Goal: Task Accomplishment & Management: Manage account settings

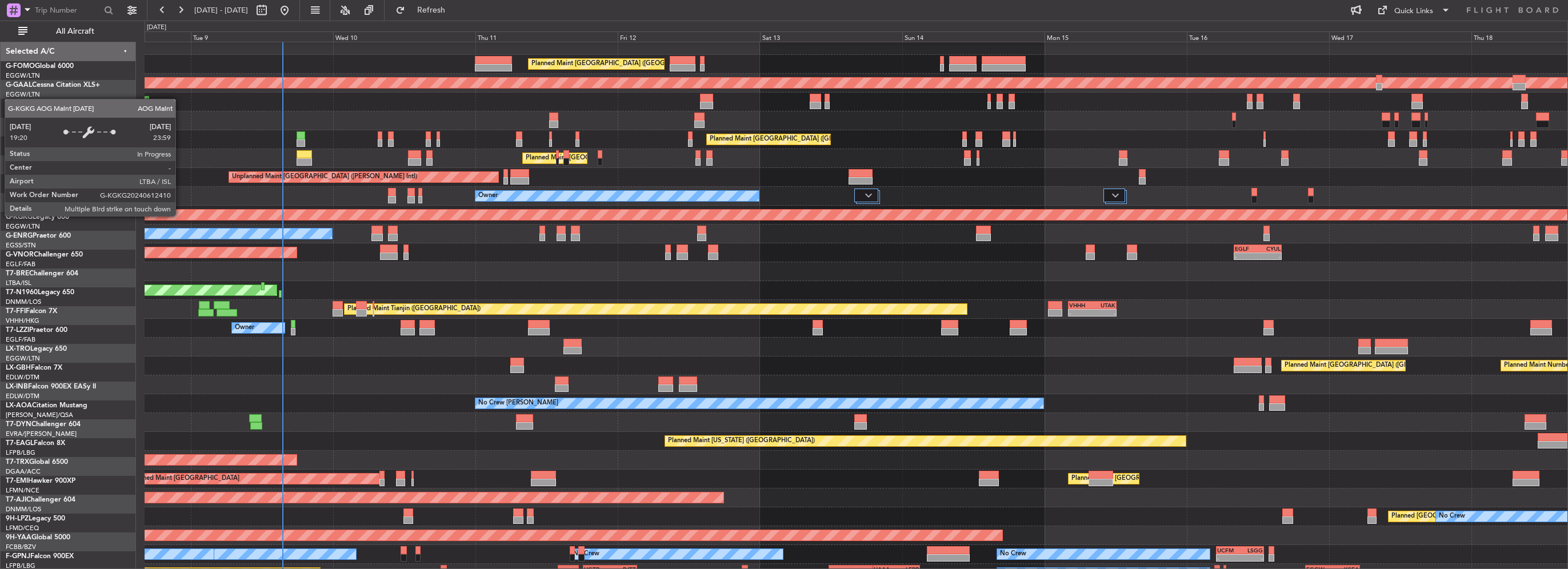
scroll to position [7, 0]
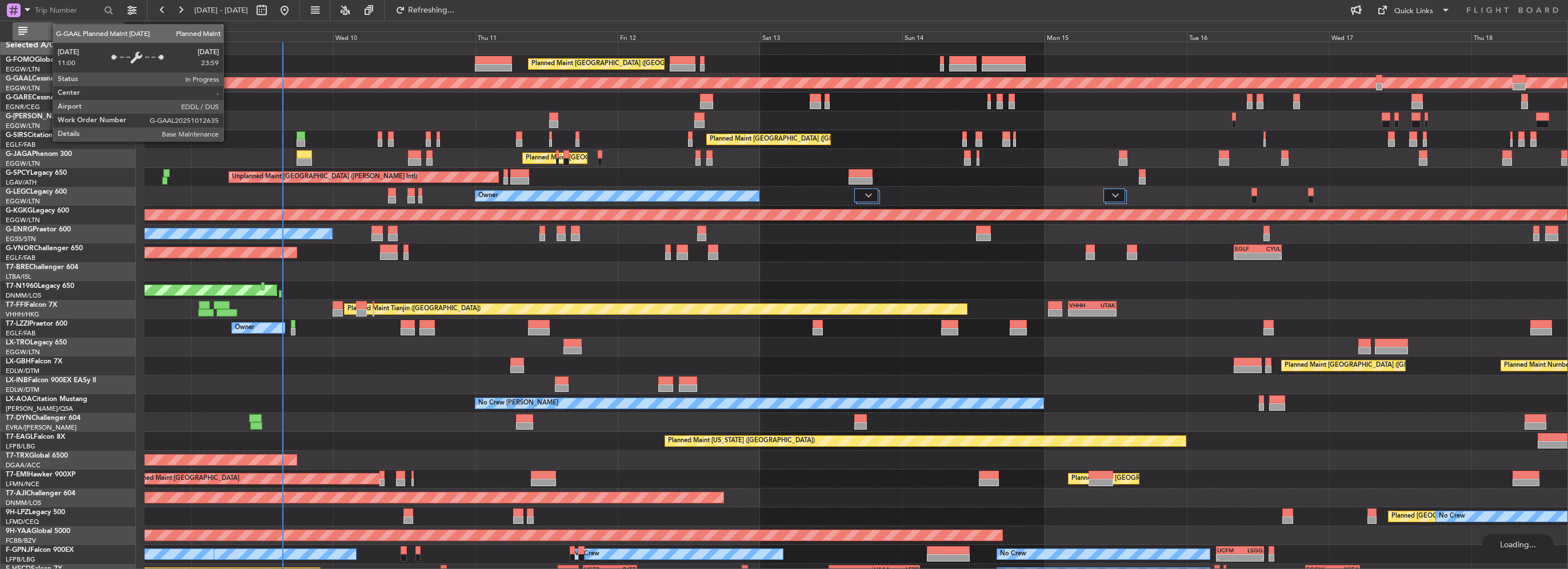
click at [98, 29] on span "All Aircraft" at bounding box center [75, 32] width 91 height 8
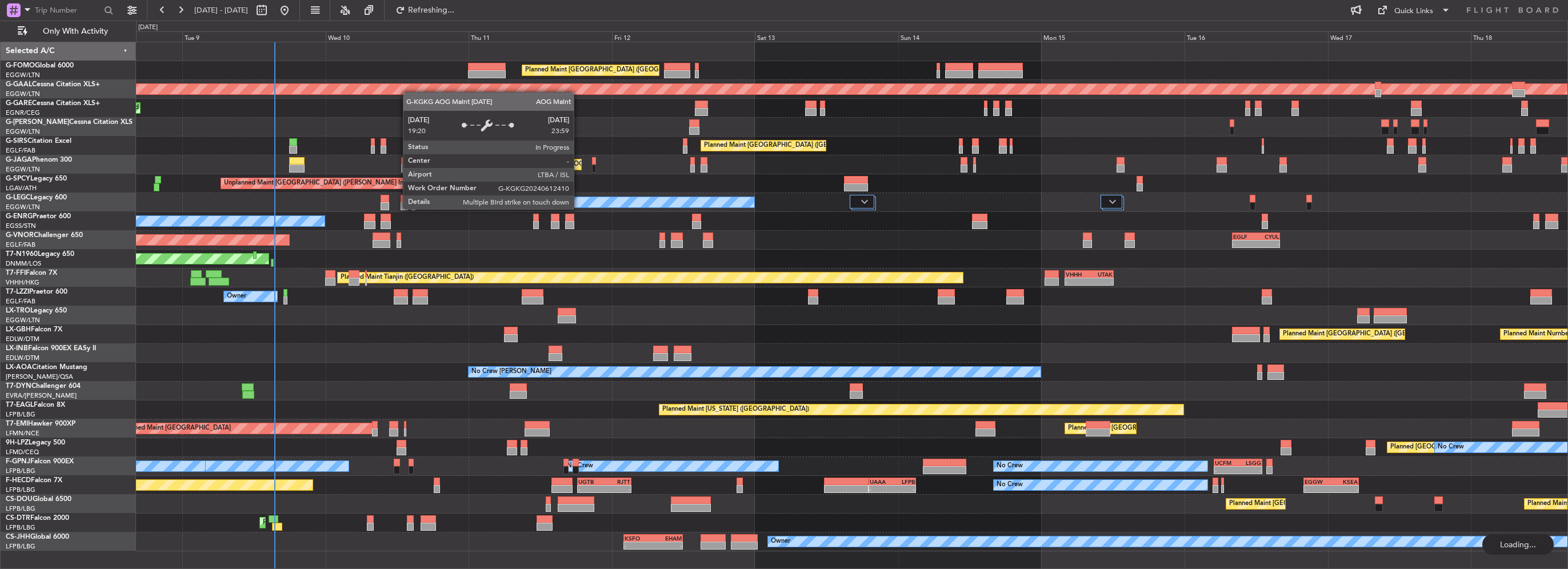
scroll to position [0, 0]
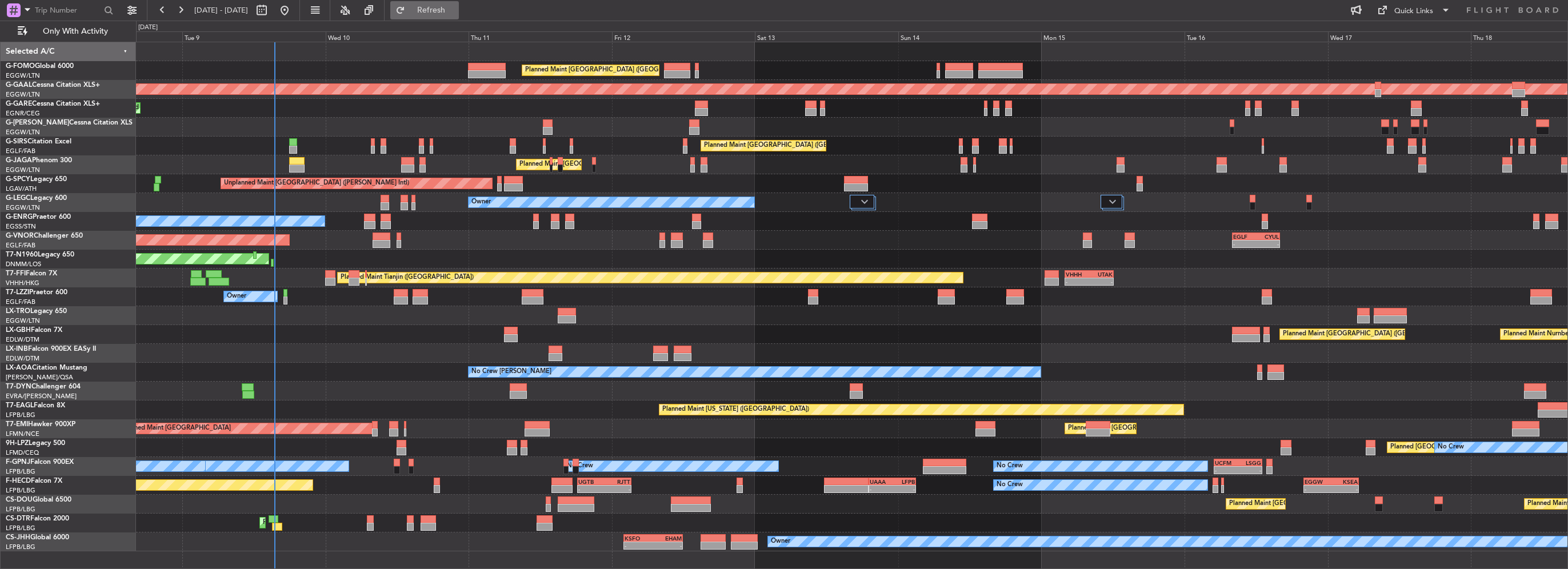
click at [459, 2] on button "Refresh" at bounding box center [424, 10] width 69 height 18
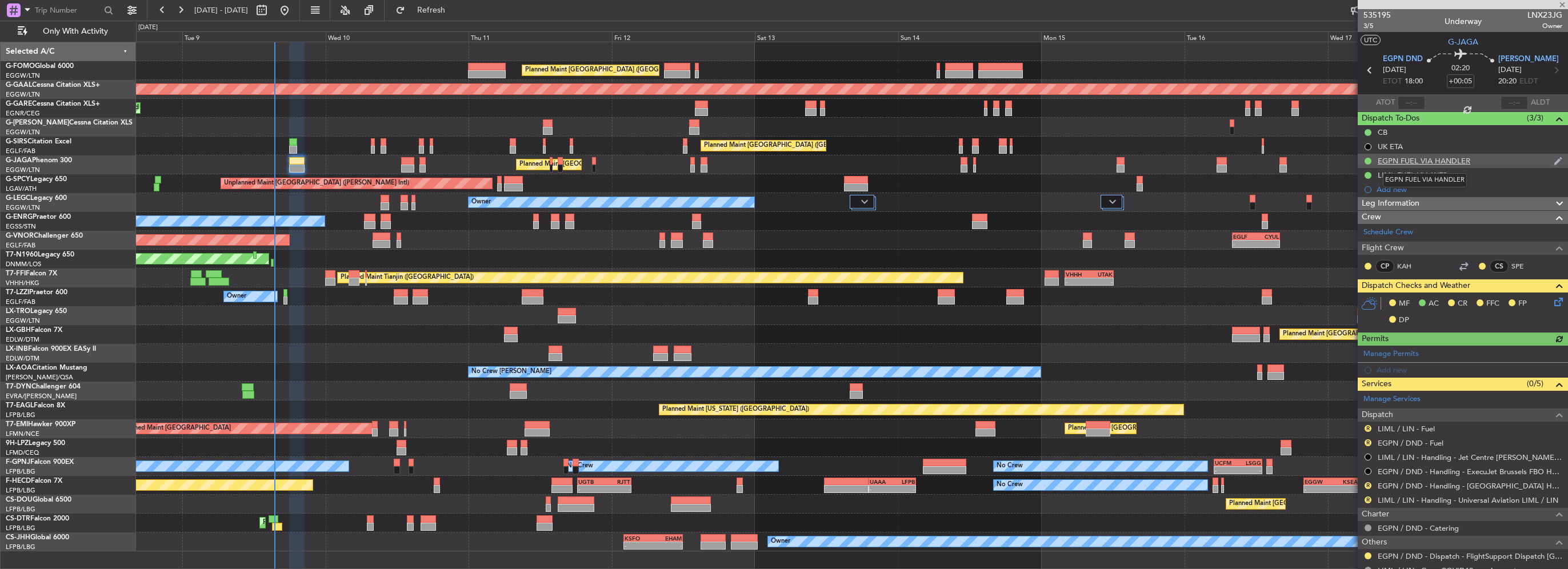
click at [1430, 157] on div "EGPN FUEL VIA HANDLER" at bounding box center [1424, 160] width 93 height 10
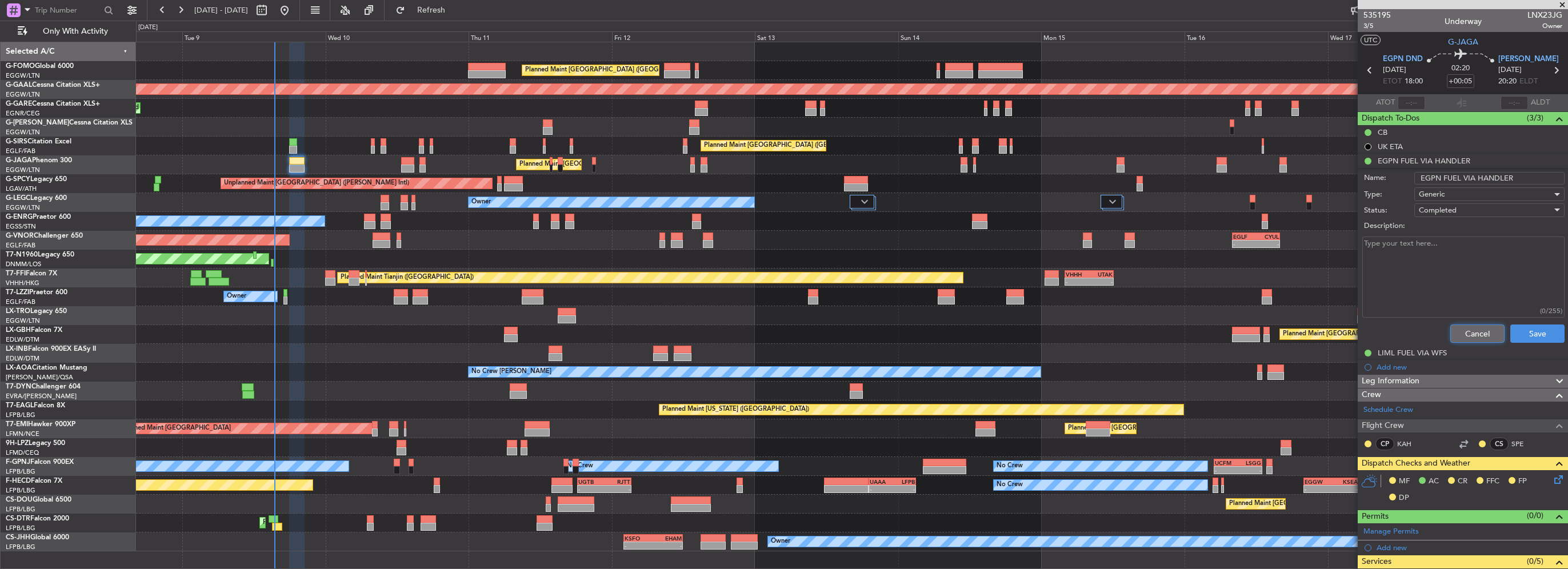
click at [1463, 331] on button "Cancel" at bounding box center [1477, 333] width 54 height 18
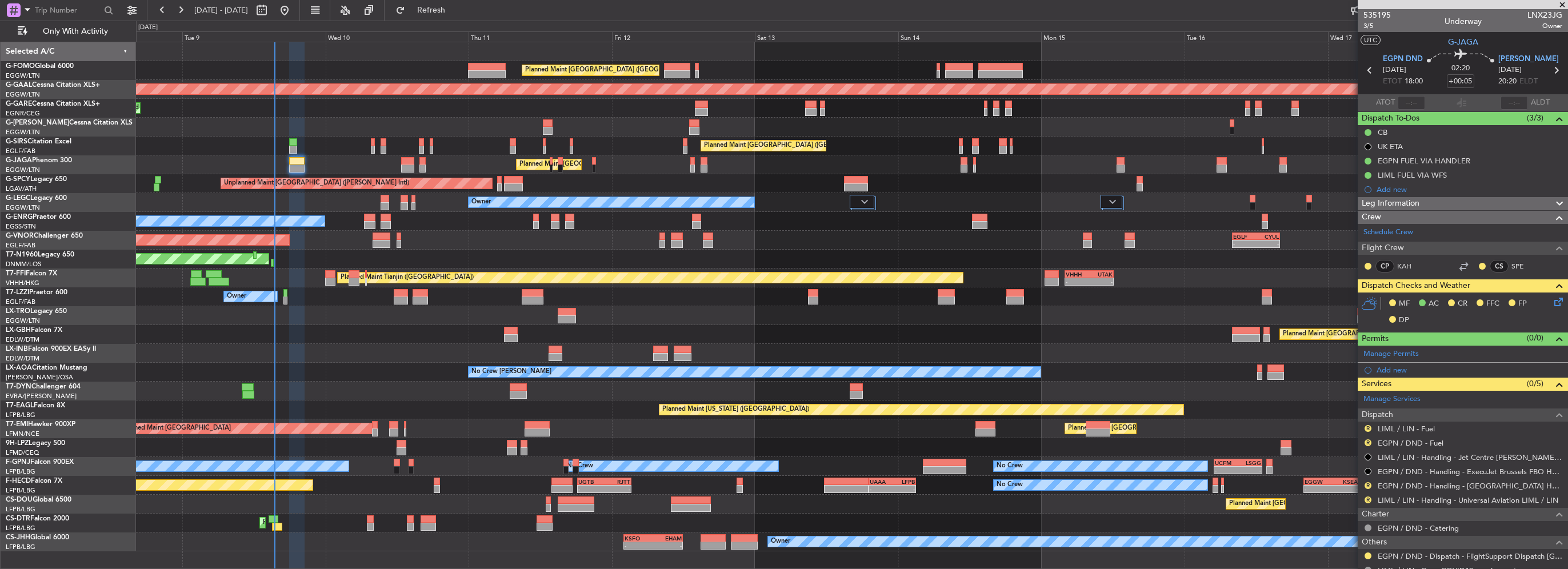
click at [1407, 203] on span "Leg Information" at bounding box center [1390, 203] width 57 height 13
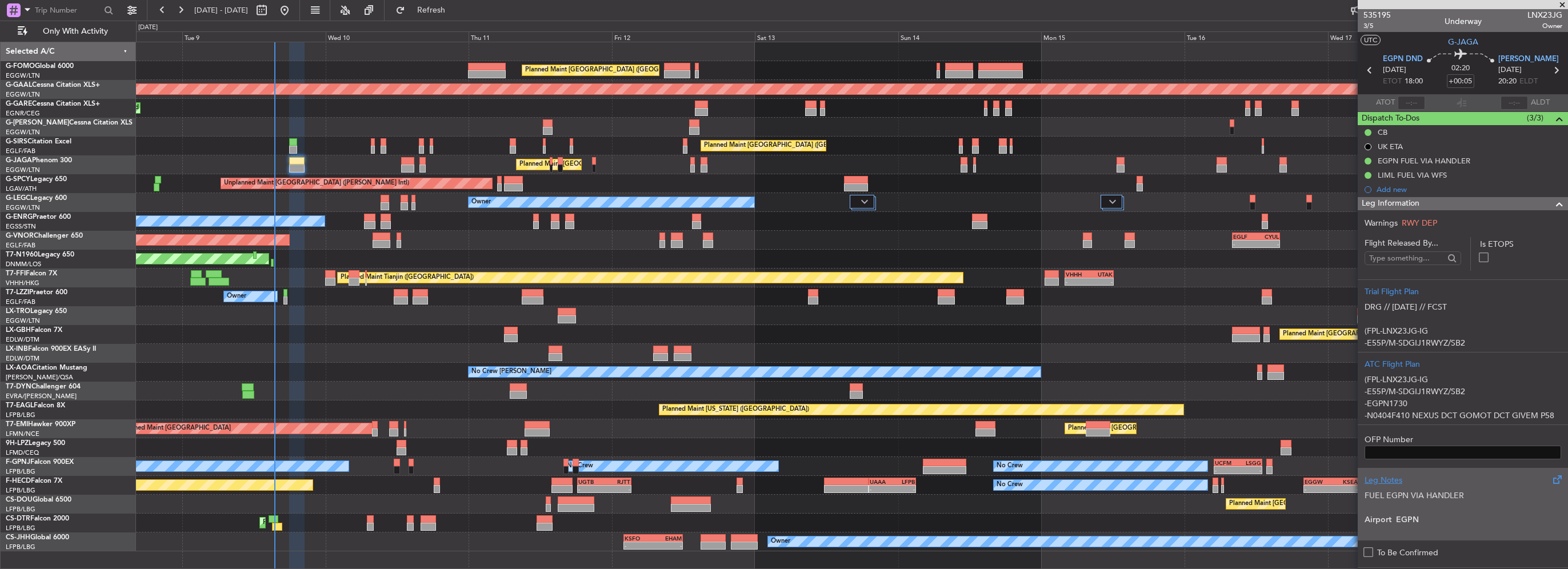
click at [1410, 495] on p "FUEL EGPN VIA HANDLER" at bounding box center [1463, 495] width 197 height 12
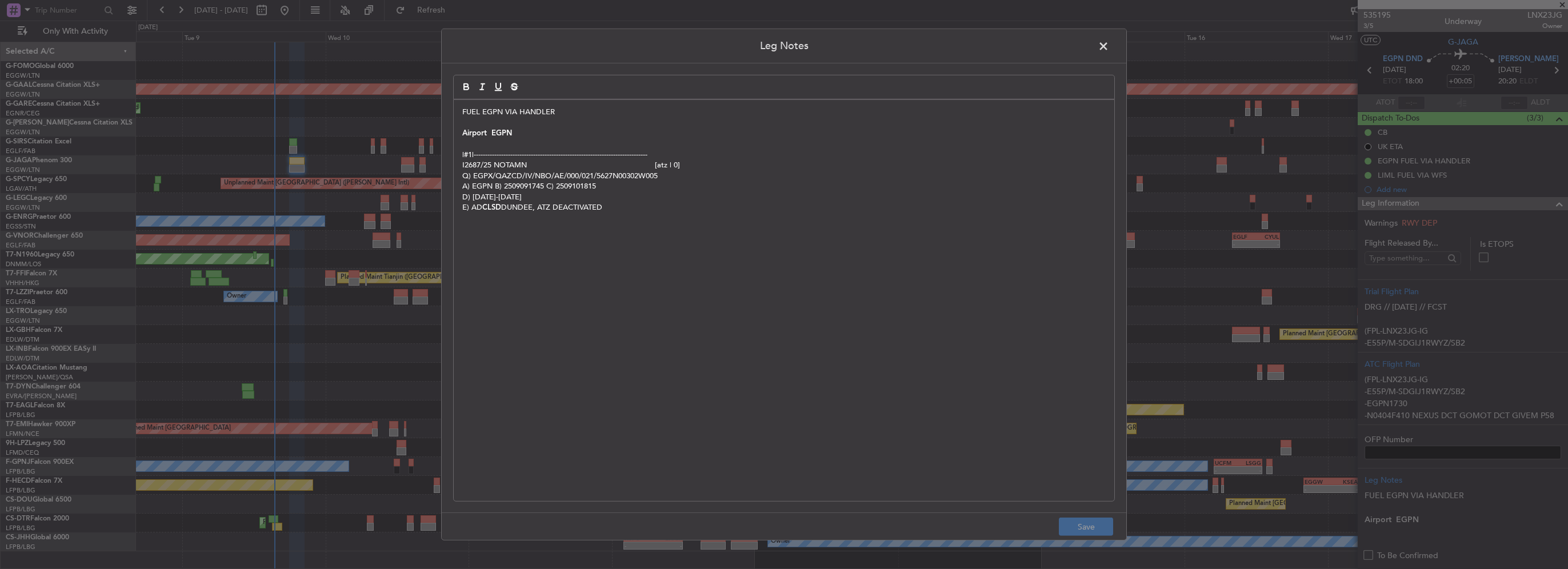
click at [1109, 46] on span at bounding box center [1109, 49] width 0 height 23
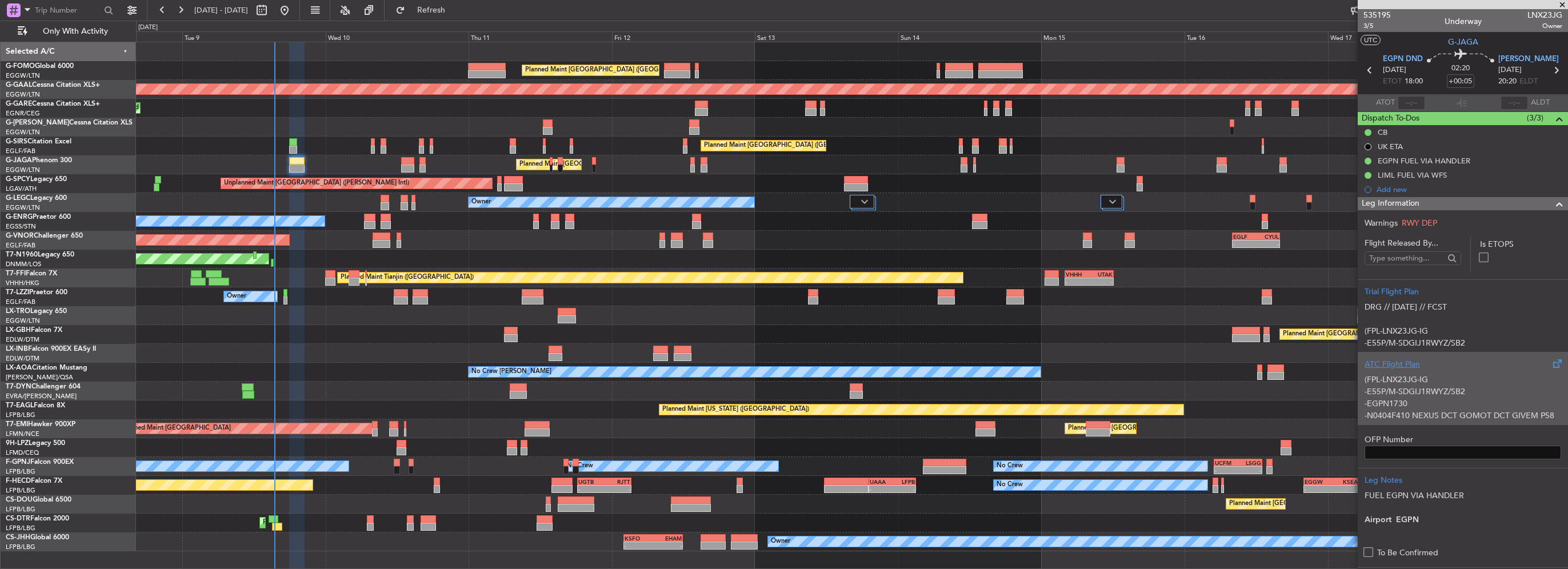
click at [1453, 395] on p "-E55P/M-SDGIJ1RWYZ/SB2" at bounding box center [1463, 391] width 197 height 12
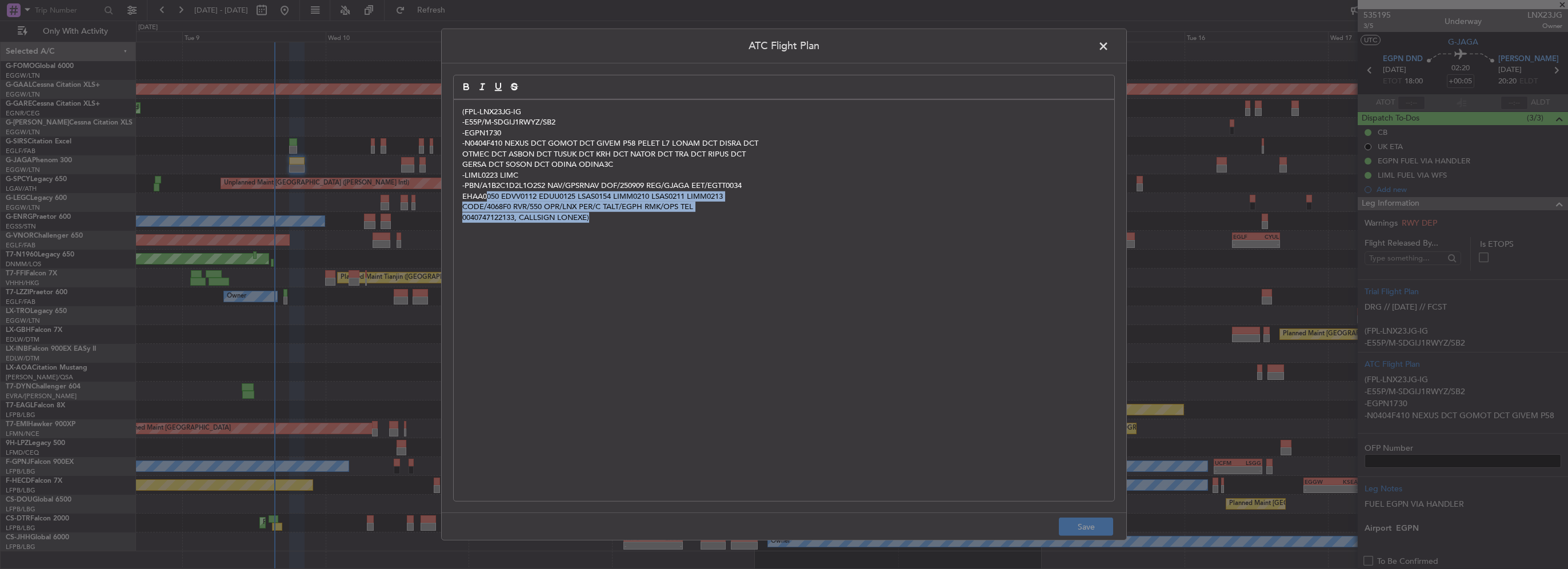
drag, startPoint x: 612, startPoint y: 253, endPoint x: 488, endPoint y: 197, distance: 136.1
click at [488, 197] on div "(FPL-LNX23JG-IG -E55P/M-SDGIJ1RWYZ/SB2 -EGPN1730 -N0404F410 NEXUS DCT GOMOT DCT…" at bounding box center [784, 301] width 660 height 401
drag, startPoint x: 1104, startPoint y: 43, endPoint x: 1103, endPoint y: 51, distance: 8.1
click at [1109, 50] on span at bounding box center [1109, 49] width 0 height 23
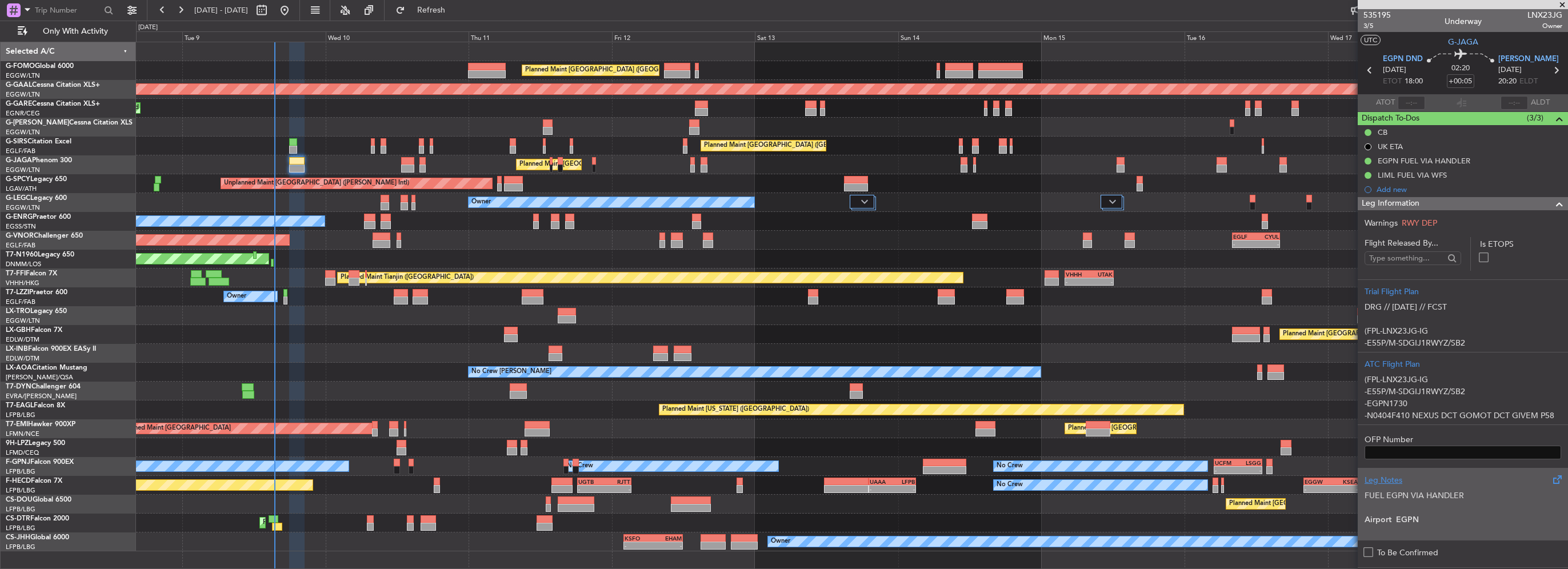
click at [1471, 502] on p at bounding box center [1463, 507] width 197 height 12
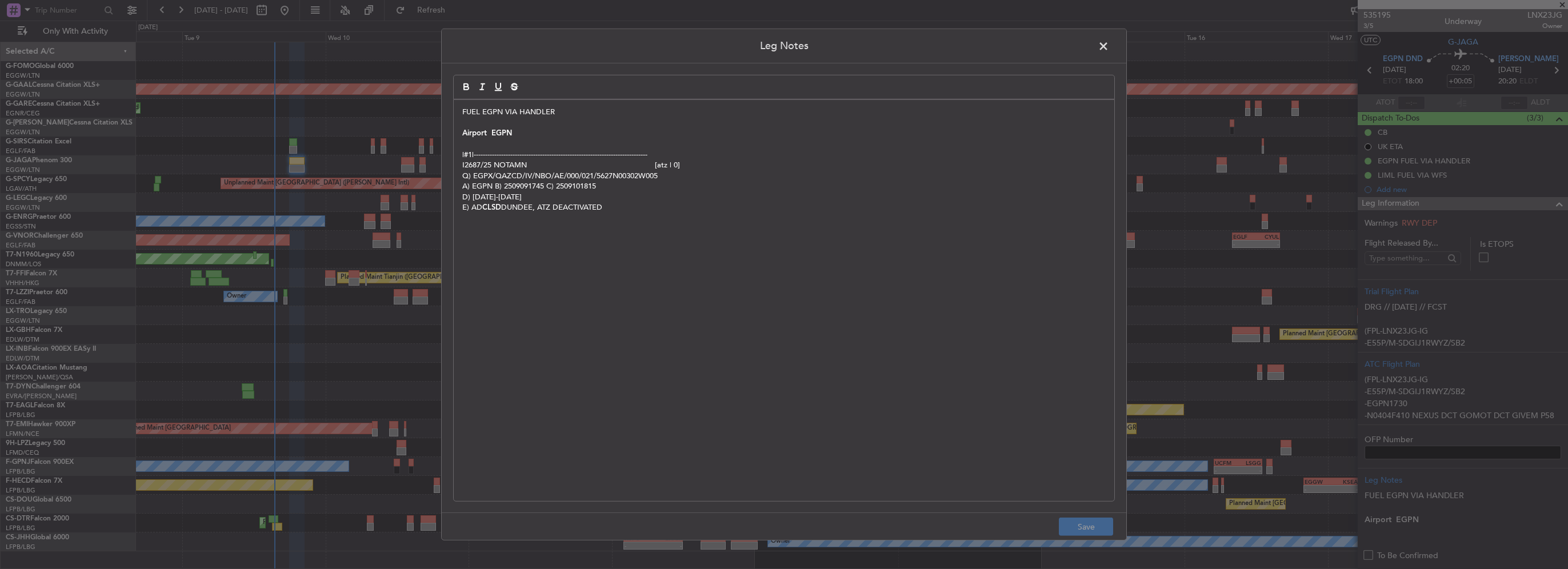
drag, startPoint x: 646, startPoint y: 249, endPoint x: 455, endPoint y: 144, distance: 218.0
click at [455, 144] on div "FUEL EGPN VIA HANDLER Airport EGPN |#1|----------------------------------------…" at bounding box center [784, 301] width 660 height 401
copy div "|#1|---------------------------------------------------------------------------…"
click at [1109, 49] on span at bounding box center [1109, 49] width 0 height 23
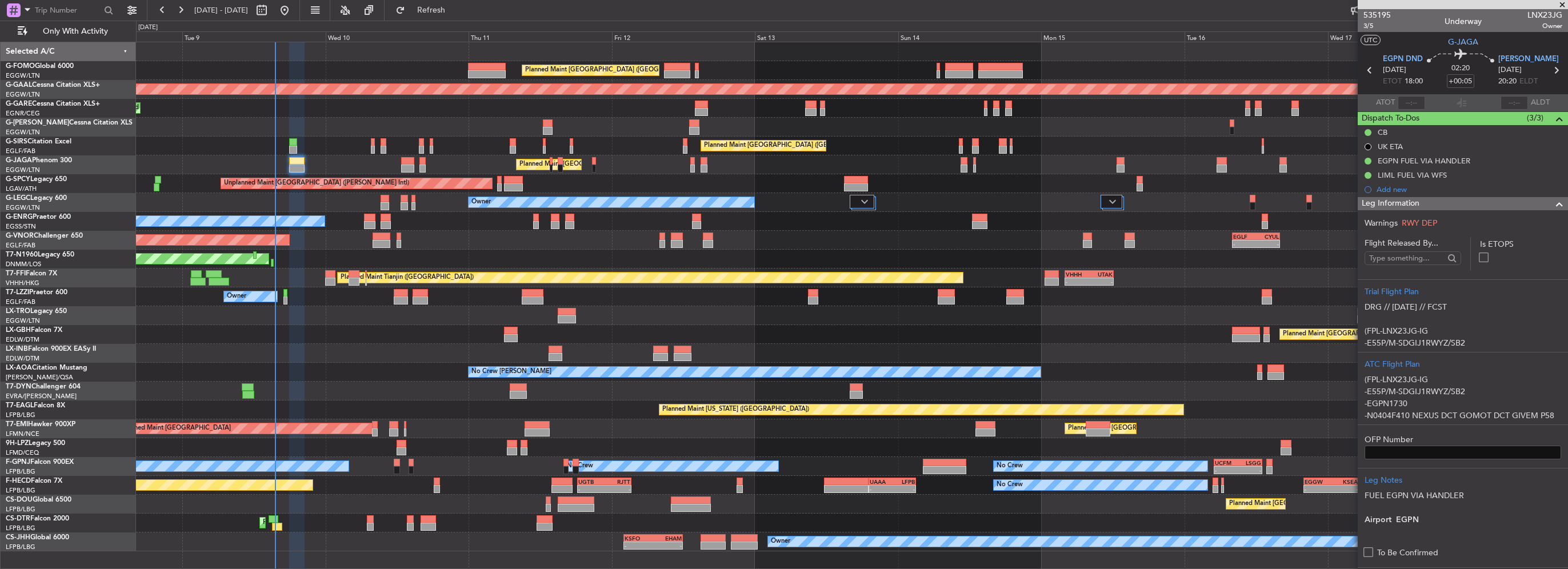
click at [1486, 197] on div "Leg Information" at bounding box center [1463, 203] width 210 height 13
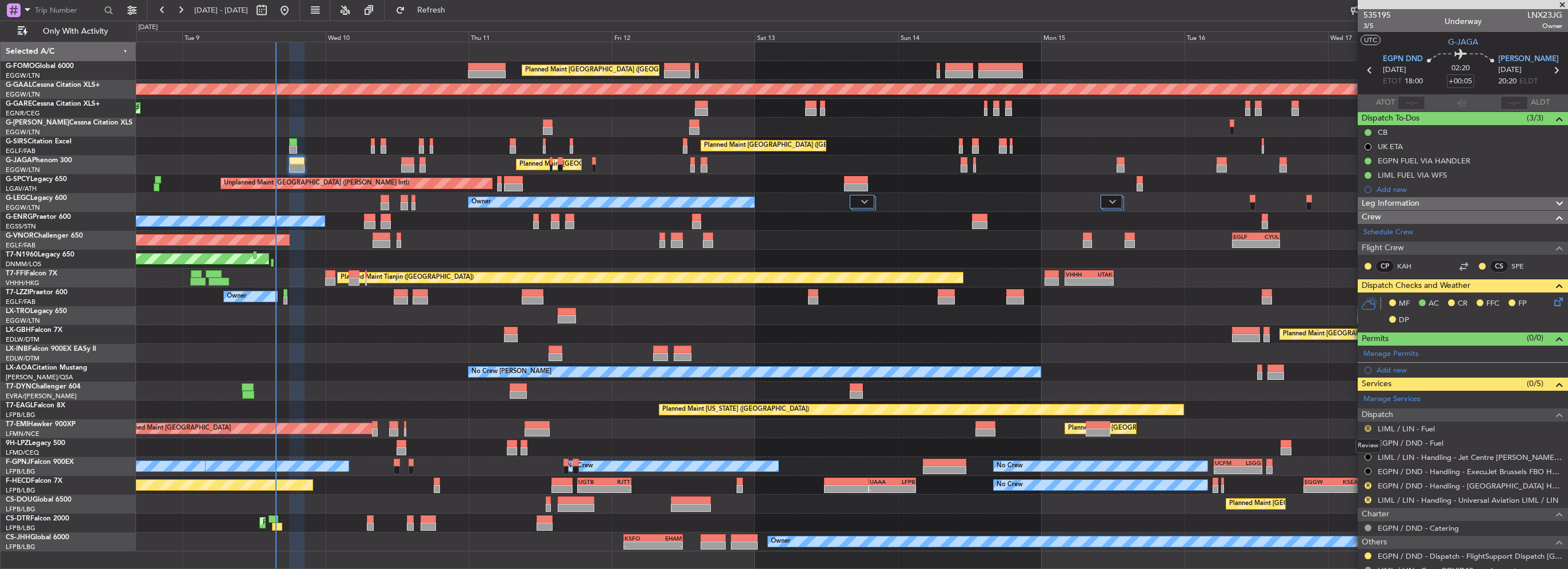
click at [1367, 425] on button "R" at bounding box center [1367, 428] width 7 height 7
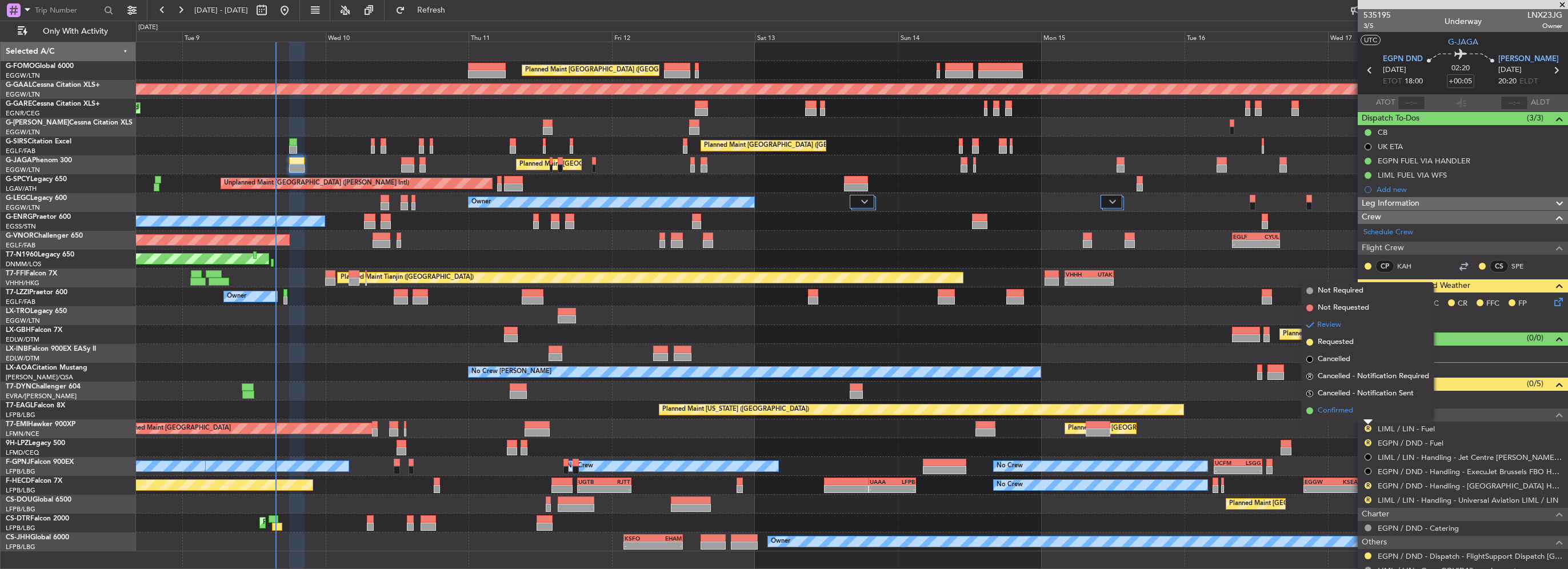
click at [1354, 409] on li "Confirmed" at bounding box center [1367, 411] width 132 height 17
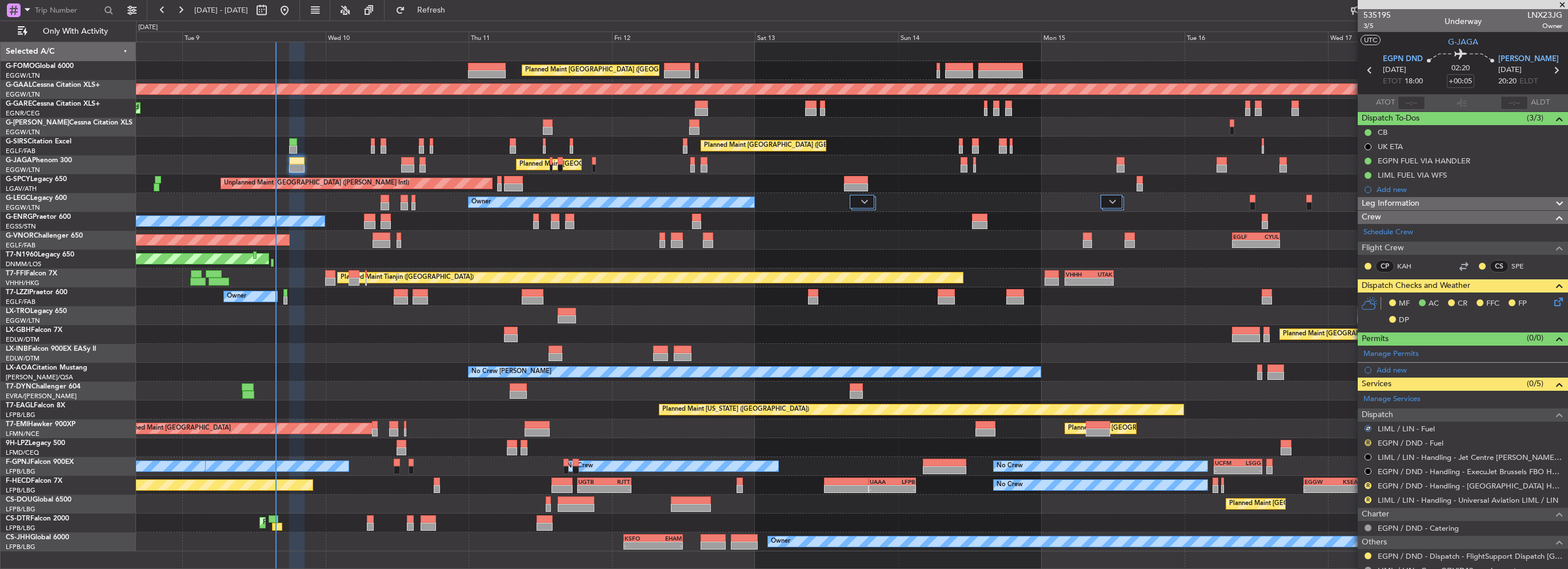
click at [1367, 442] on button "R" at bounding box center [1367, 442] width 7 height 7
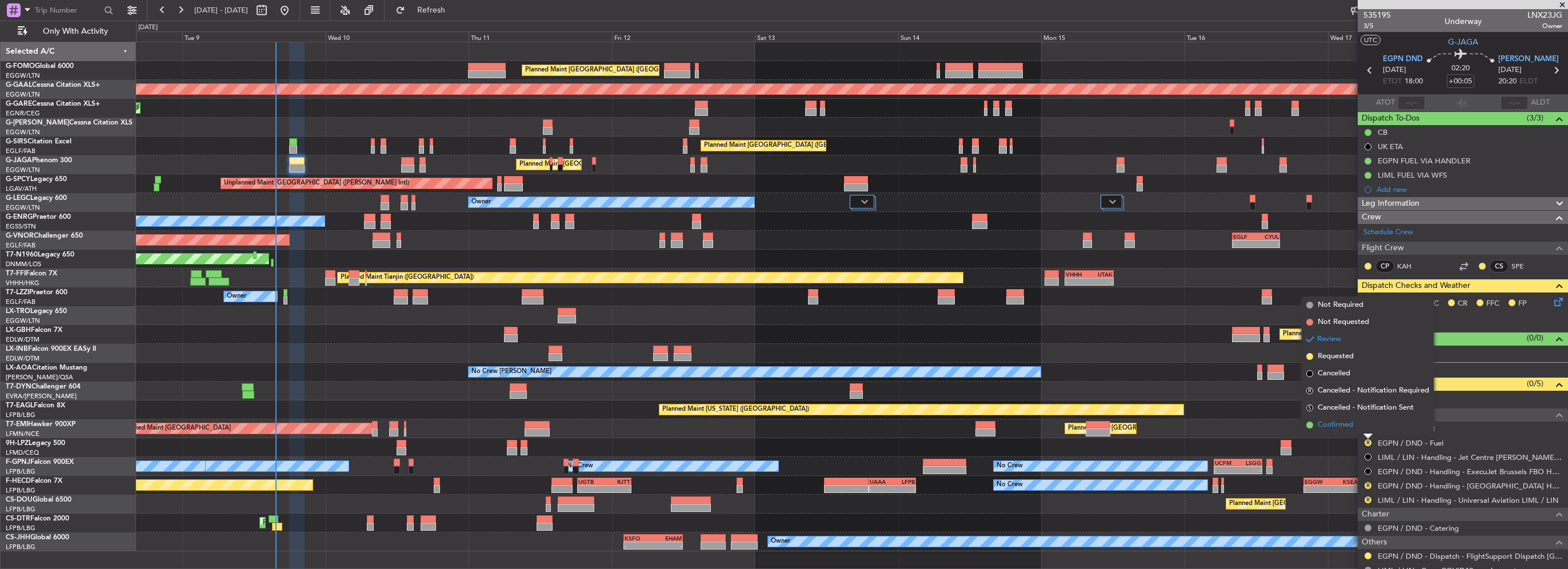
click at [1344, 423] on span "Confirmed" at bounding box center [1335, 425] width 35 height 11
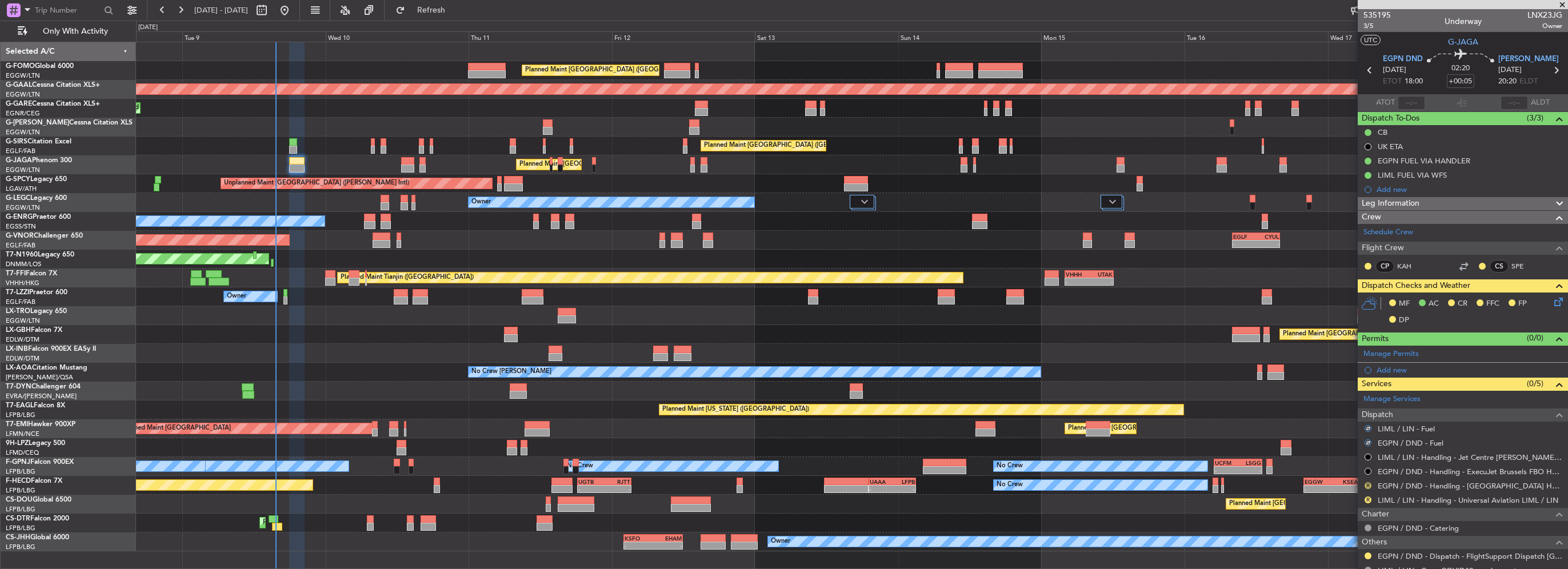
click at [1368, 484] on button "R" at bounding box center [1367, 485] width 7 height 7
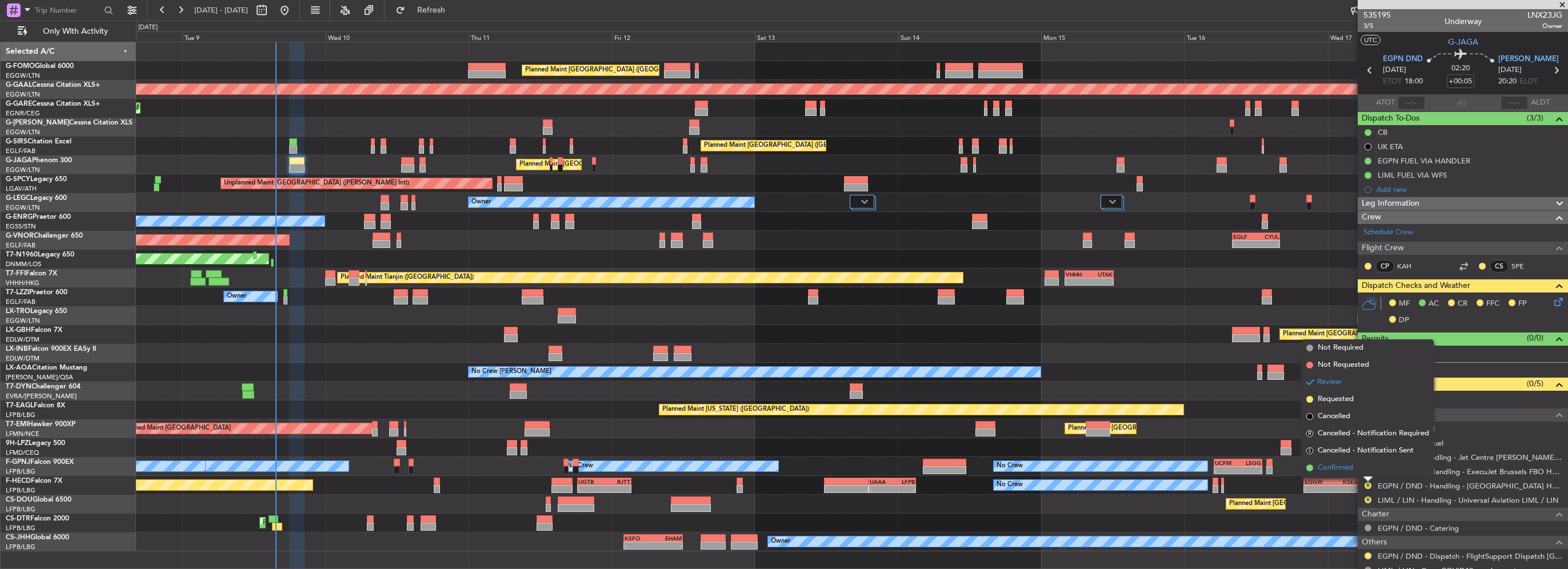
click at [1337, 462] on span "Confirmed" at bounding box center [1335, 468] width 35 height 11
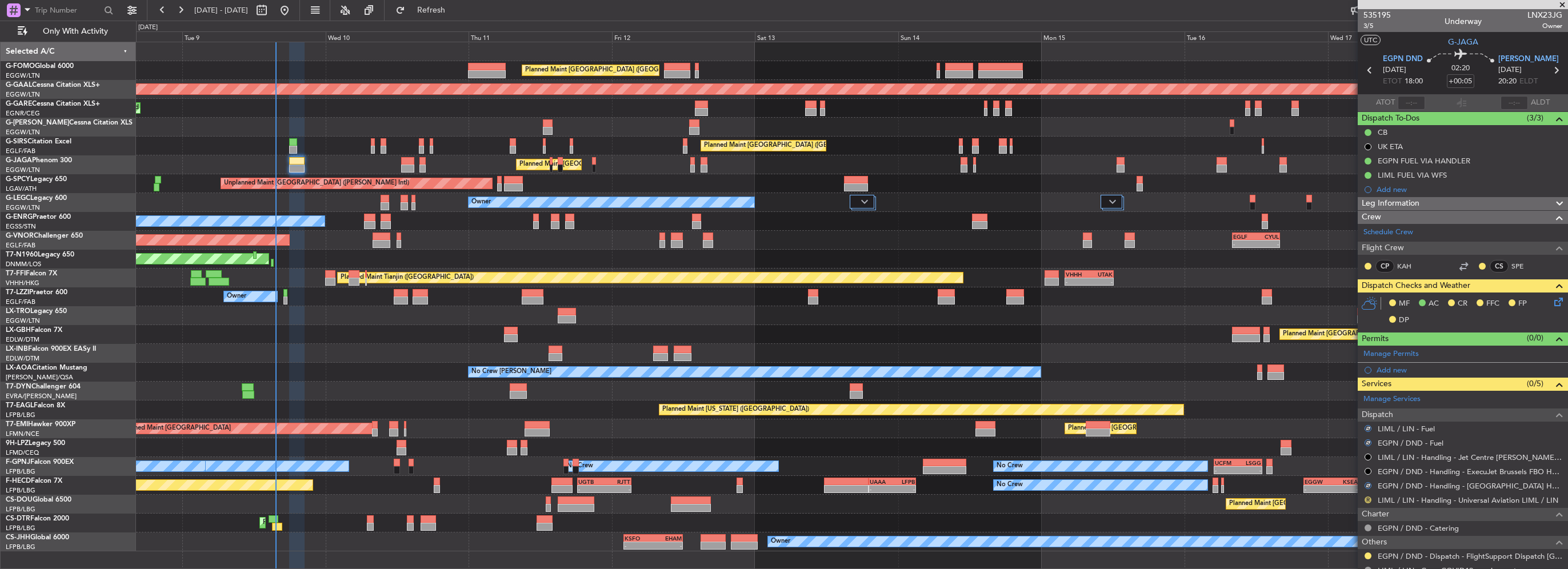
click at [1366, 497] on button "R" at bounding box center [1367, 499] width 7 height 7
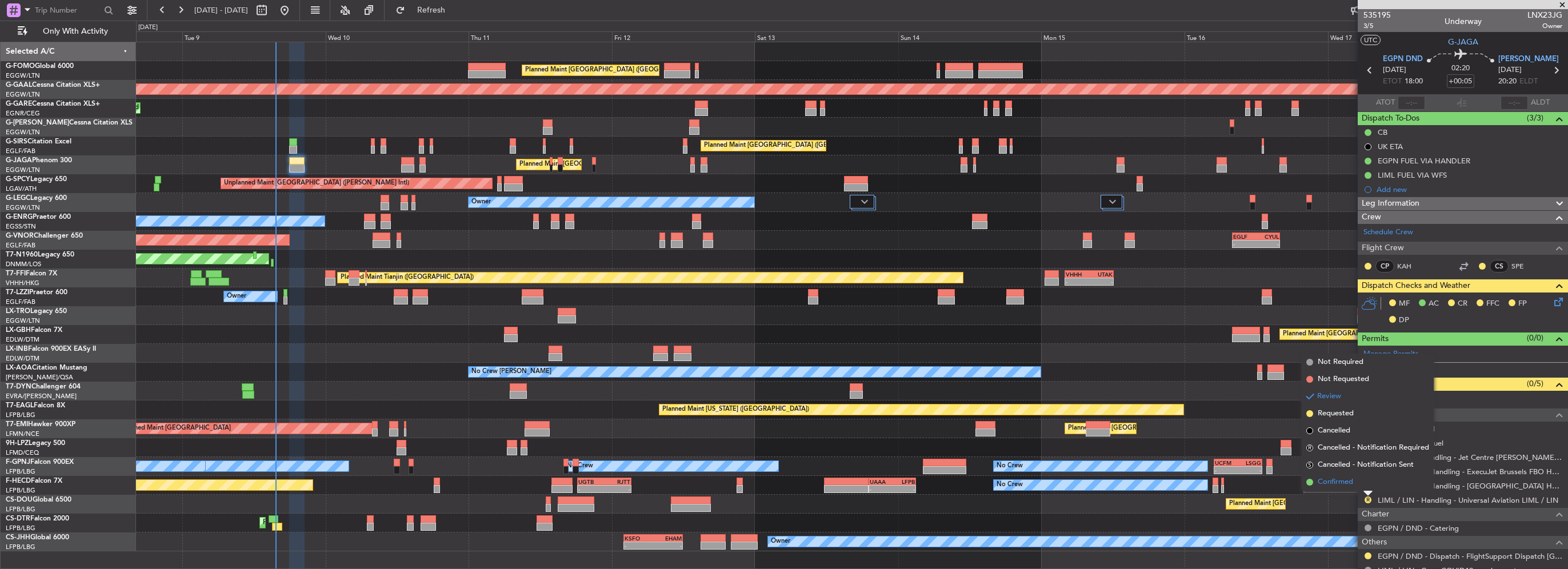
click at [1351, 480] on span "Confirmed" at bounding box center [1335, 482] width 35 height 11
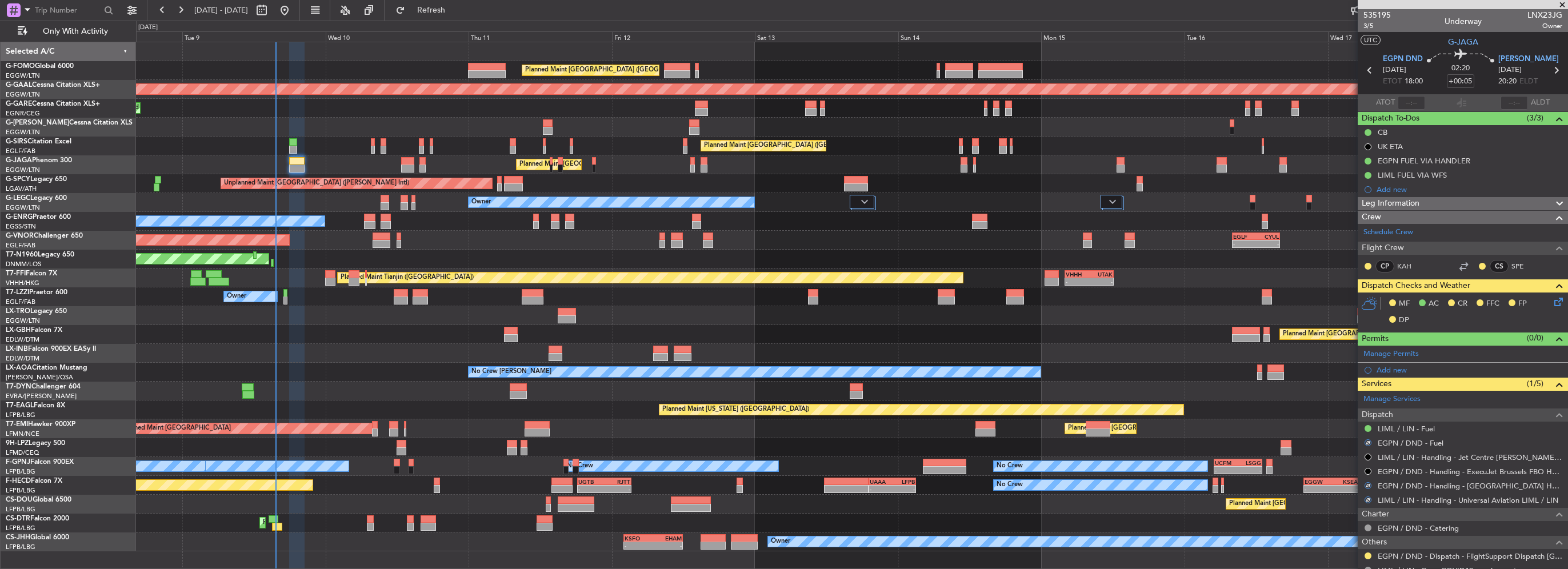
scroll to position [104, 0]
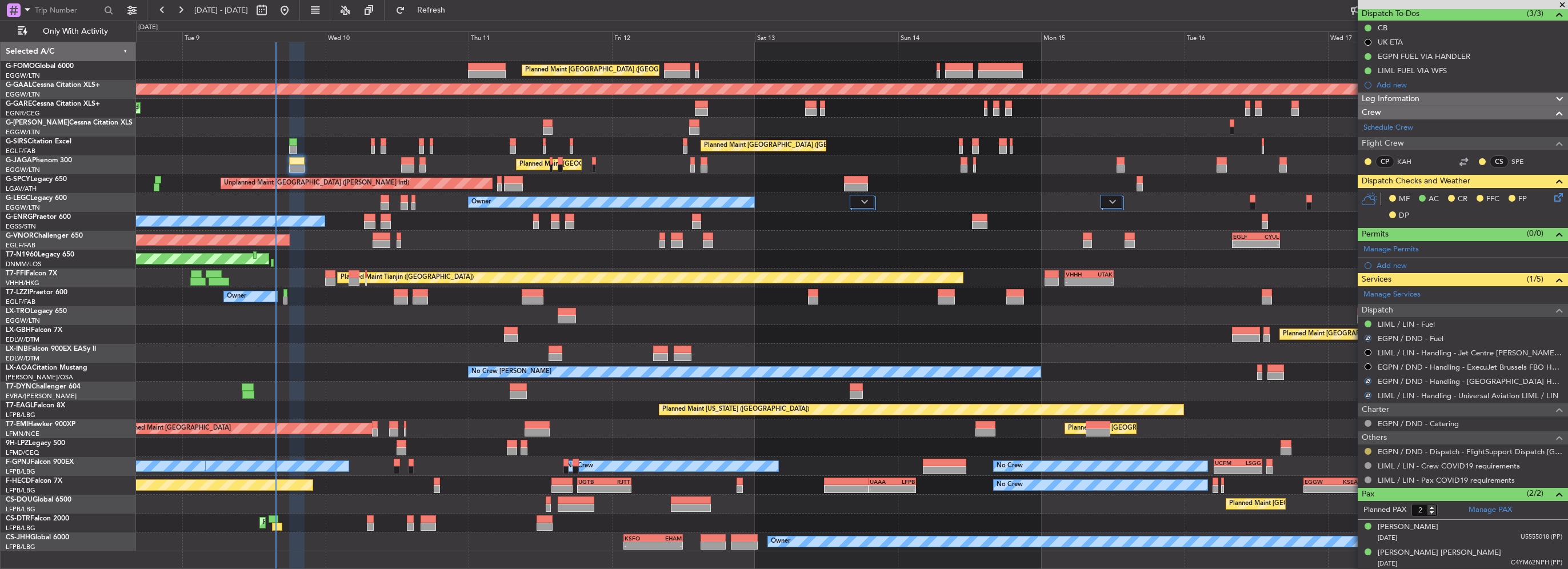
click at [1368, 448] on button at bounding box center [1367, 451] width 7 height 7
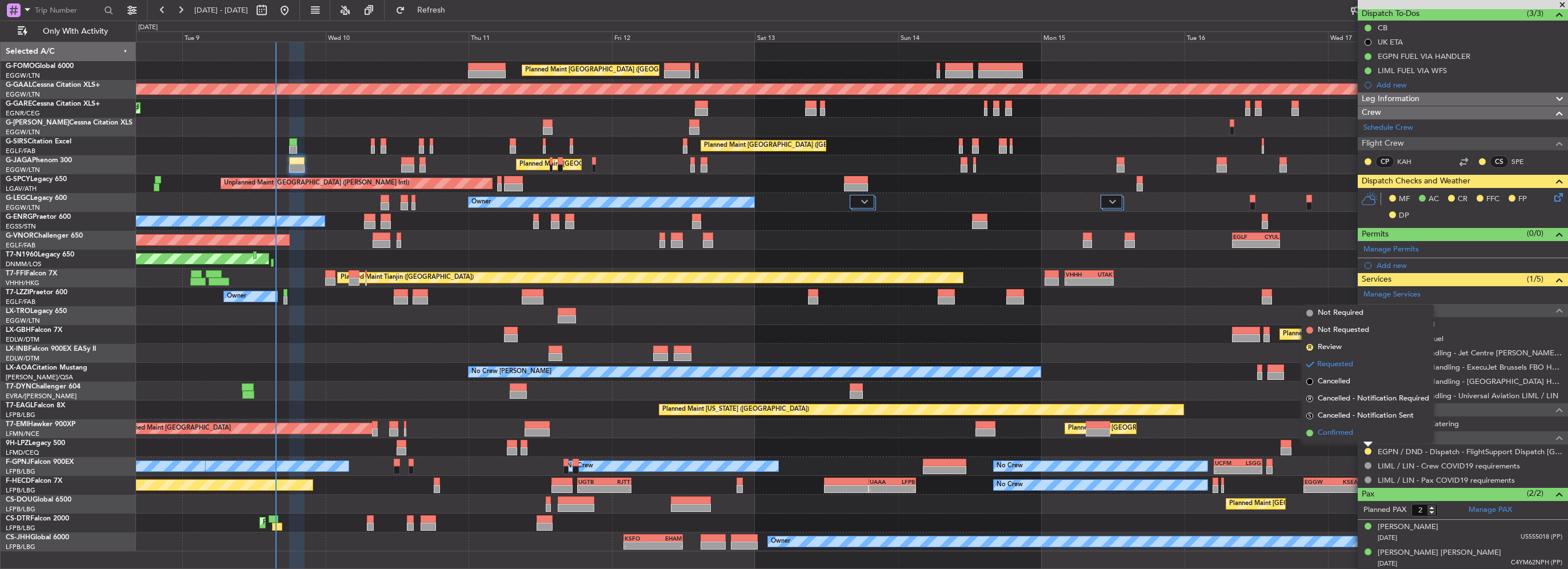
click at [1329, 428] on span "Confirmed" at bounding box center [1335, 432] width 35 height 11
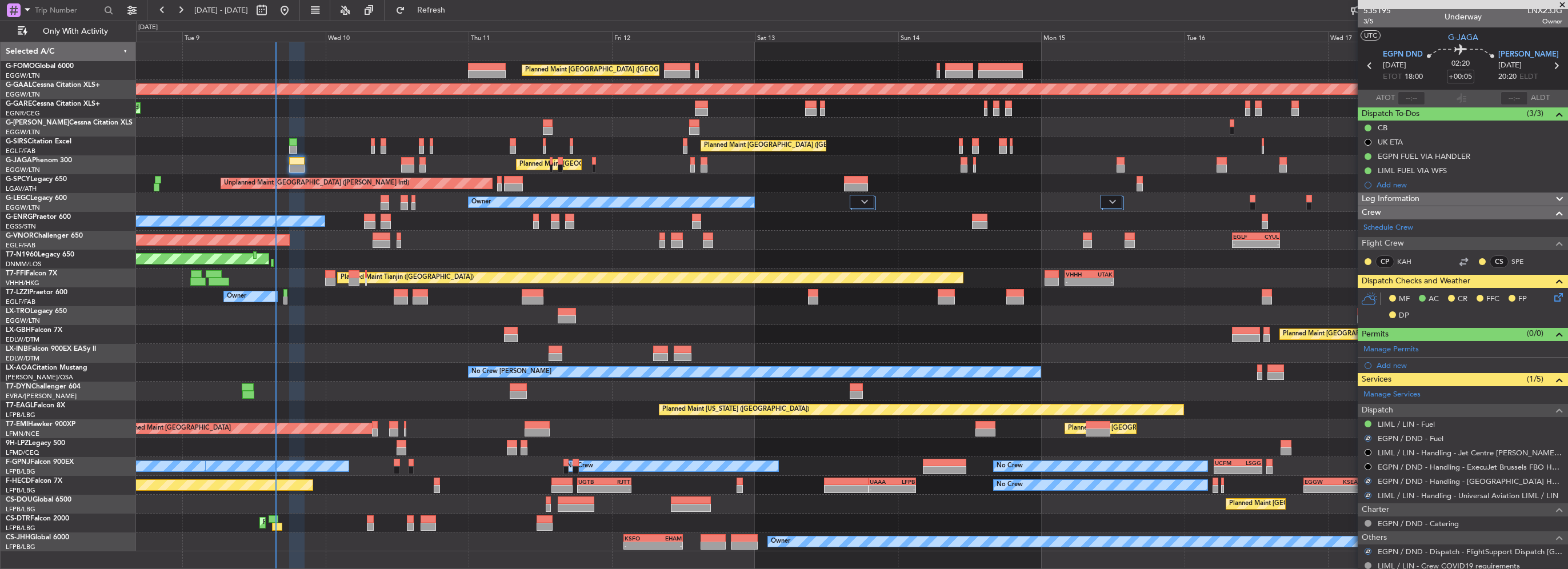
scroll to position [0, 0]
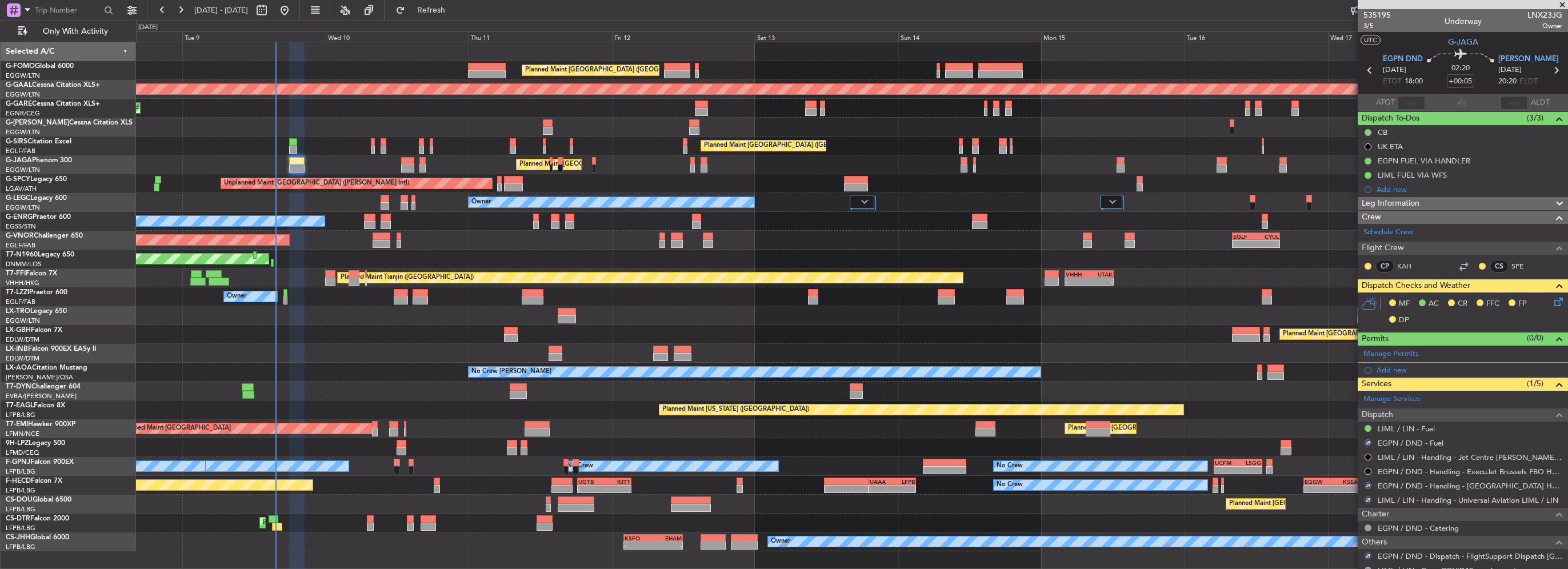
click at [1555, 301] on icon at bounding box center [1557, 300] width 10 height 10
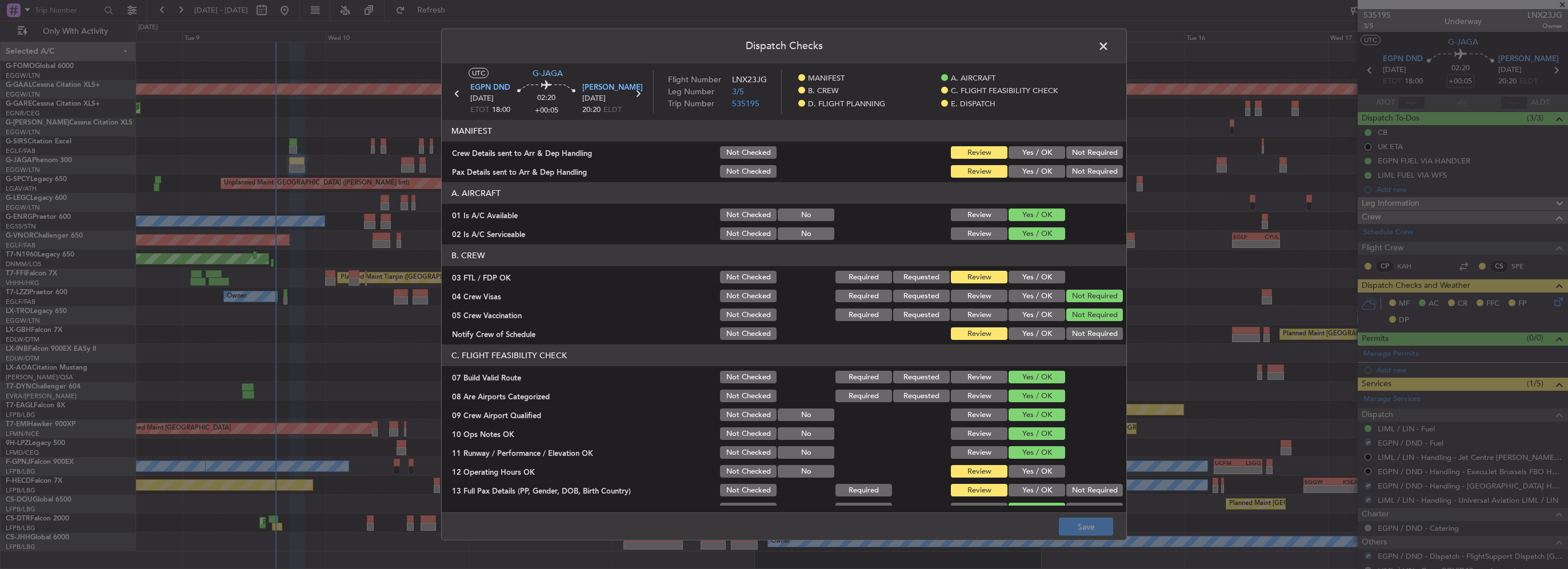
drag, startPoint x: 1043, startPoint y: 153, endPoint x: 1040, endPoint y: 176, distance: 23.2
click at [1042, 156] on button "Yes / OK" at bounding box center [1036, 152] width 56 height 12
click at [1040, 179] on div "Yes / OK" at bounding box center [1036, 171] width 57 height 16
click at [1037, 172] on button "Yes / OK" at bounding box center [1036, 171] width 56 height 12
click at [1042, 269] on div "Yes / OK" at bounding box center [1036, 277] width 57 height 16
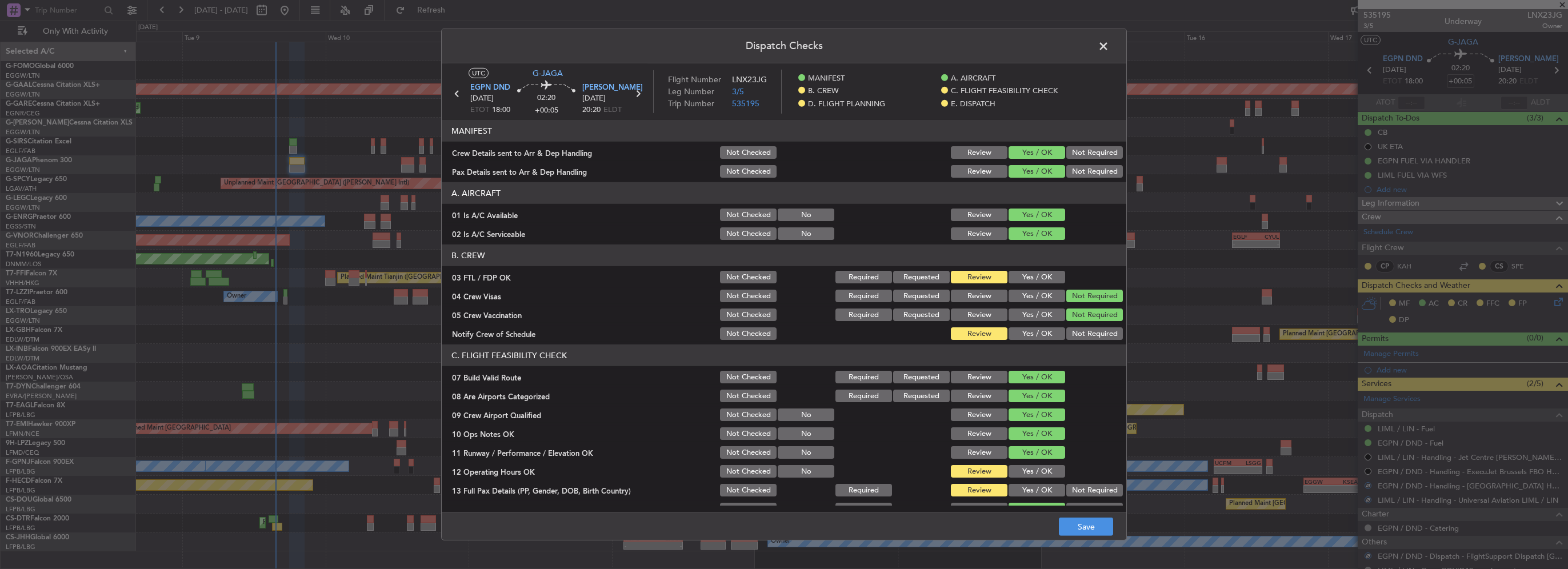
click at [1028, 278] on button "Yes / OK" at bounding box center [1036, 276] width 56 height 12
drag, startPoint x: 1035, startPoint y: 330, endPoint x: 1038, endPoint y: 351, distance: 21.2
click at [1035, 331] on button "Yes / OK" at bounding box center [1036, 333] width 56 height 12
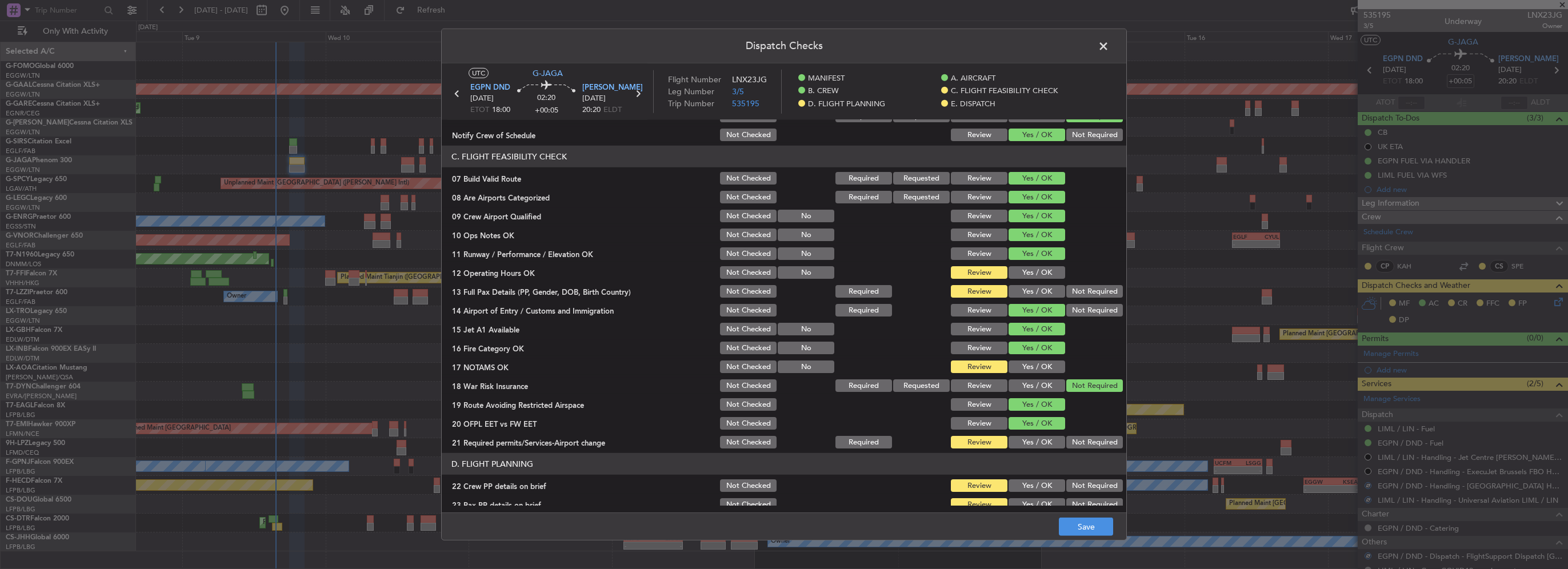
scroll to position [228, 0]
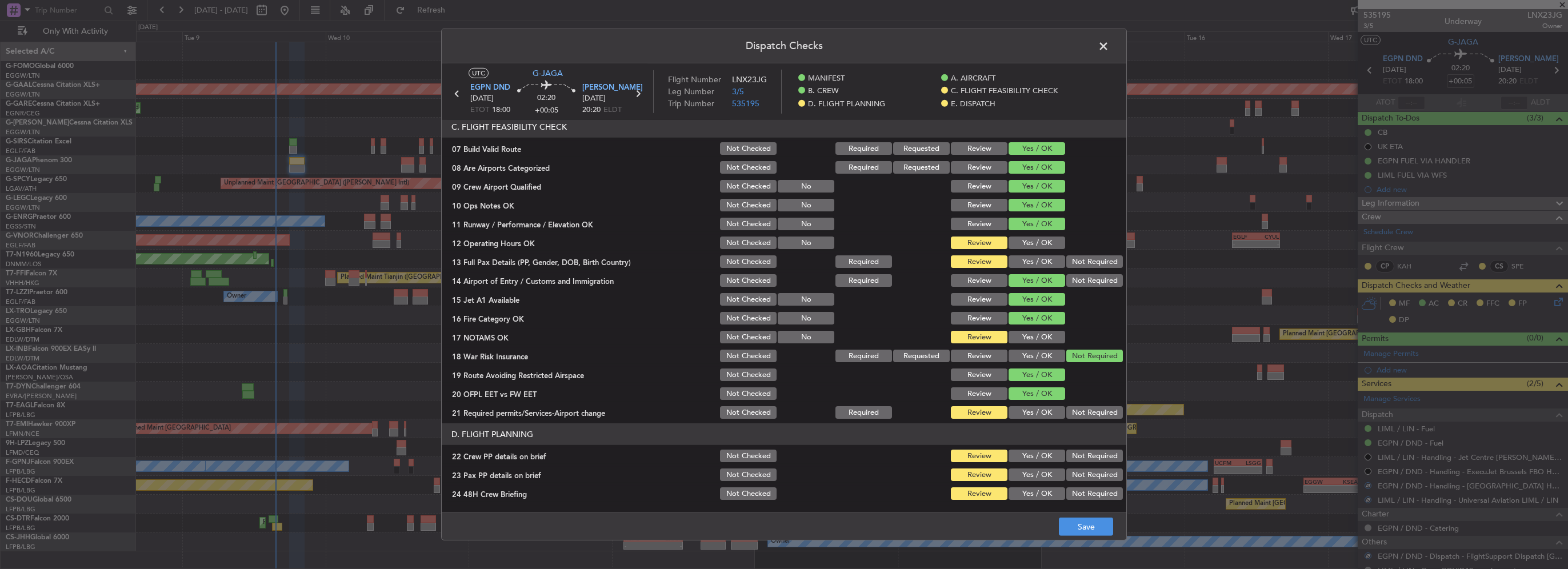
click at [1038, 246] on button "Yes / OK" at bounding box center [1036, 242] width 56 height 12
click at [1035, 264] on button "Yes / OK" at bounding box center [1036, 261] width 56 height 12
drag, startPoint x: 1039, startPoint y: 333, endPoint x: 1035, endPoint y: 397, distance: 64.1
click at [1039, 334] on button "Yes / OK" at bounding box center [1036, 336] width 56 height 12
click at [1034, 411] on button "Yes / OK" at bounding box center [1036, 411] width 56 height 12
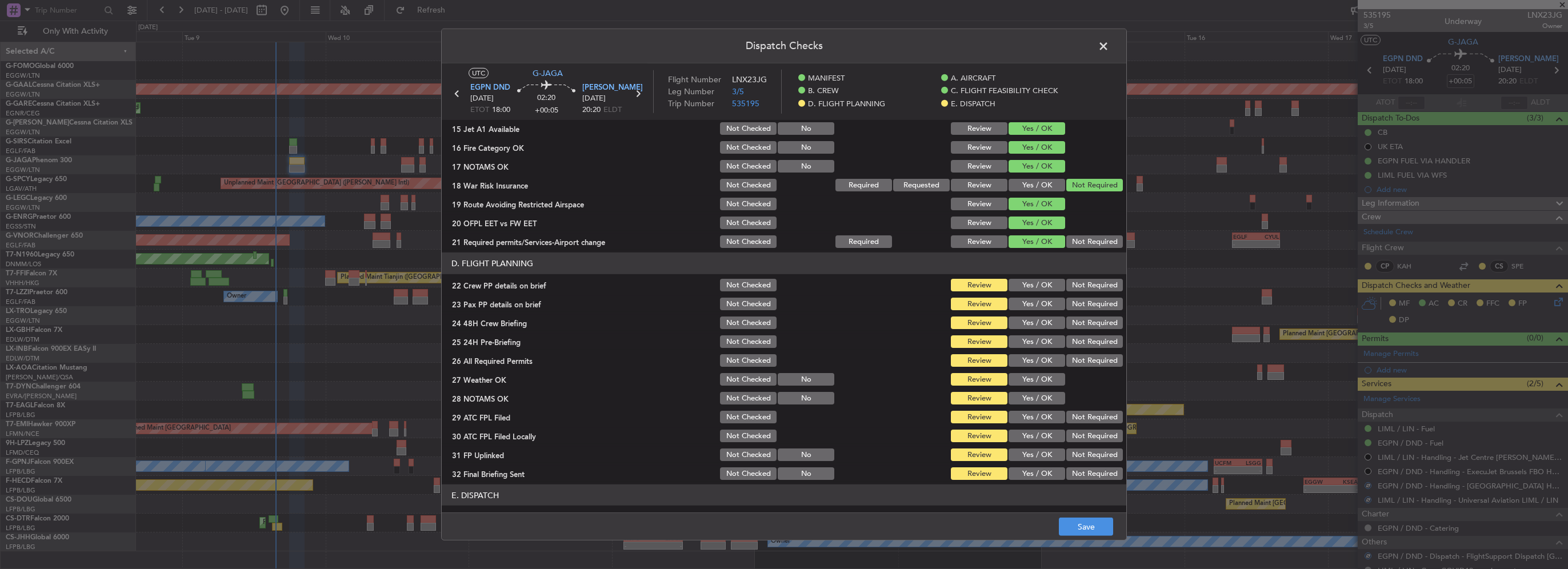
scroll to position [400, 0]
click at [1031, 287] on button "Yes / OK" at bounding box center [1036, 284] width 56 height 12
click at [1033, 300] on button "Yes / OK" at bounding box center [1036, 303] width 56 height 12
click at [1040, 326] on button "Yes / OK" at bounding box center [1036, 322] width 56 height 12
click at [1071, 341] on button "Not Required" at bounding box center [1094, 340] width 56 height 12
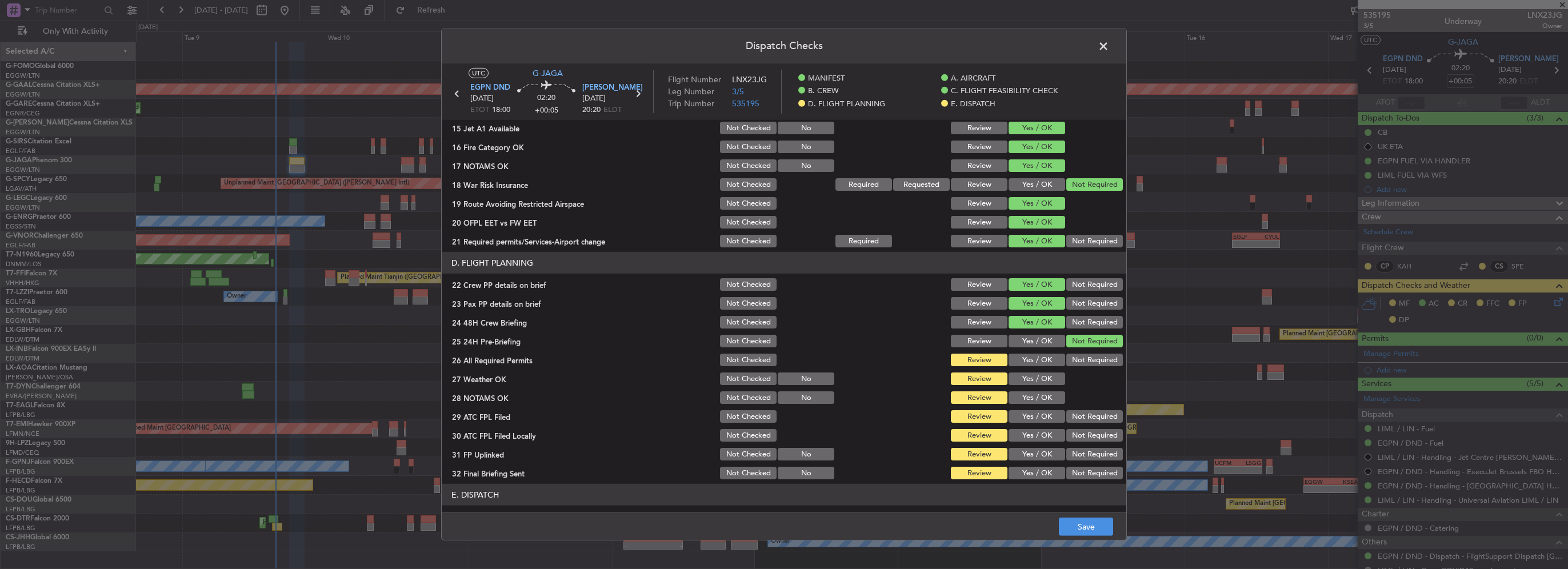
click at [1020, 361] on button "Yes / OK" at bounding box center [1036, 359] width 56 height 12
click at [1027, 379] on button "Yes / OK" at bounding box center [1036, 378] width 56 height 12
click at [1037, 407] on section "D. FLIGHT PLANNING 22 Crew PP details on brief Not Checked Review Yes / OK Not …" at bounding box center [784, 367] width 684 height 229
click at [1035, 400] on button "Yes / OK" at bounding box center [1036, 397] width 56 height 12
click at [1037, 411] on button "Yes / OK" at bounding box center [1036, 415] width 56 height 12
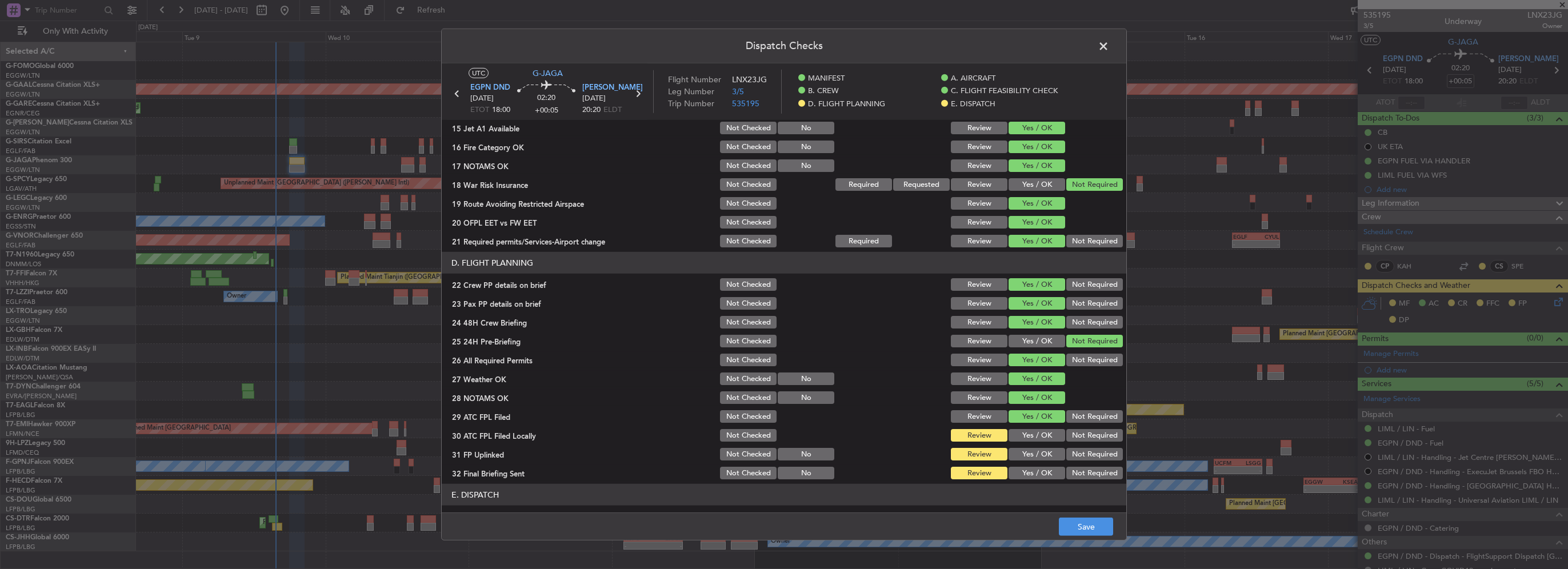
click at [1042, 437] on button "Yes / OK" at bounding box center [1036, 434] width 56 height 12
click at [1044, 451] on button "Yes / OK" at bounding box center [1036, 453] width 56 height 12
drag, startPoint x: 1054, startPoint y: 486, endPoint x: 1048, endPoint y: 480, distance: 8.5
click at [1052, 485] on header "E. DISPATCH" at bounding box center [784, 494] width 684 height 22
click at [1046, 479] on div "Yes / OK" at bounding box center [1036, 473] width 57 height 16
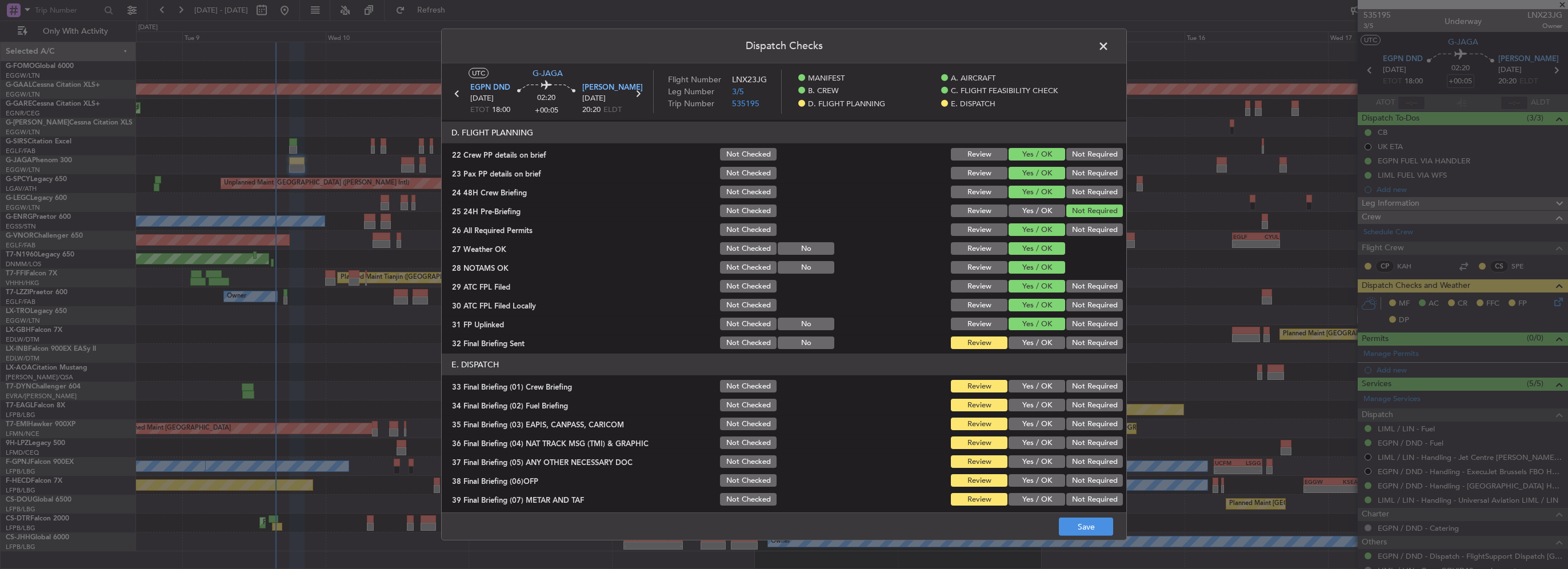
scroll to position [628, 0]
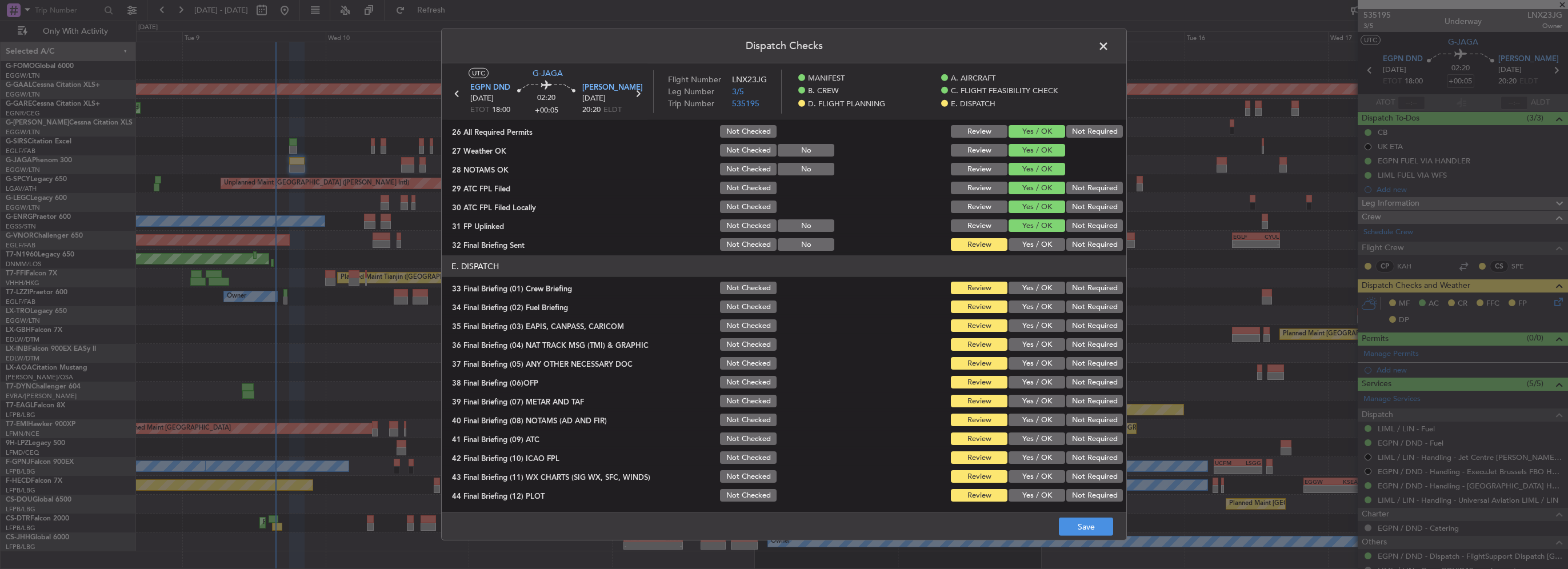
click at [1025, 247] on button "Yes / OK" at bounding box center [1036, 243] width 56 height 12
click at [1031, 284] on button "Yes / OK" at bounding box center [1036, 287] width 56 height 12
click at [1039, 311] on button "Yes / OK" at bounding box center [1036, 306] width 56 height 12
click at [1081, 336] on div "Not Required" at bounding box center [1093, 344] width 57 height 16
drag, startPoint x: 1074, startPoint y: 325, endPoint x: 1077, endPoint y: 332, distance: 7.6
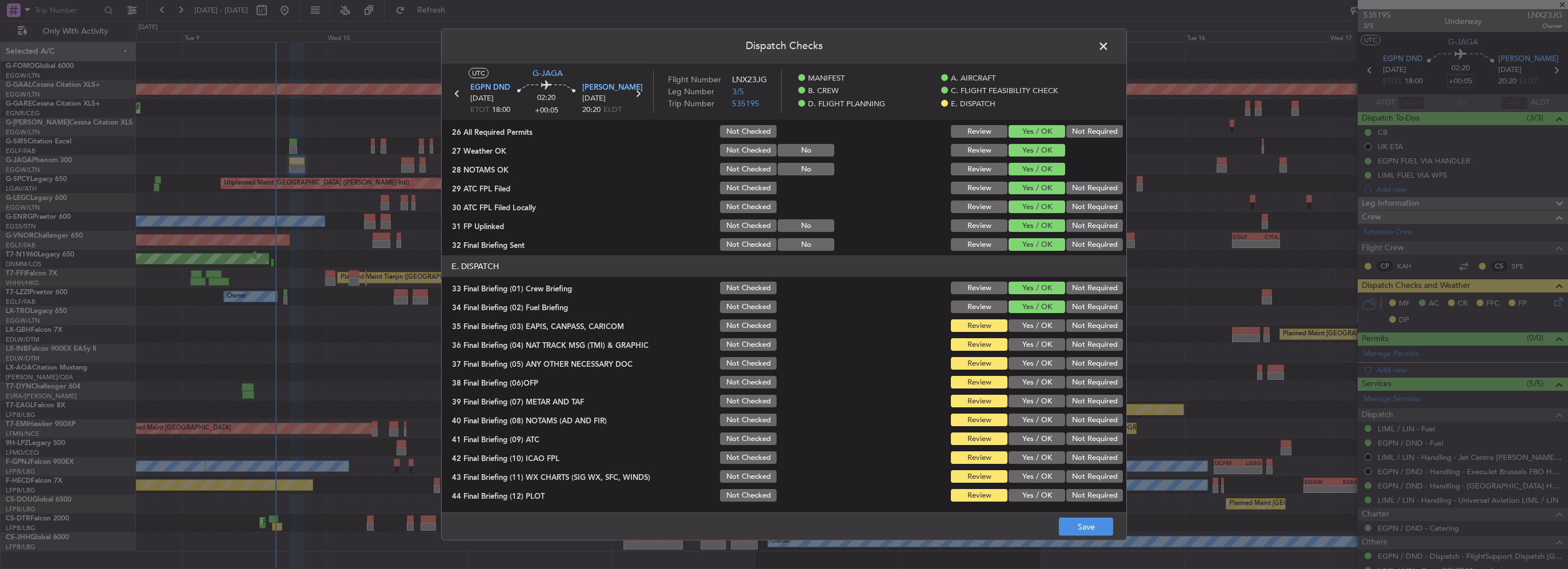
click at [1074, 325] on button "Not Required" at bounding box center [1094, 325] width 56 height 12
click at [1078, 338] on button "Not Required" at bounding box center [1094, 344] width 56 height 12
click at [1044, 365] on button "Yes / OK" at bounding box center [1036, 363] width 56 height 12
drag, startPoint x: 1046, startPoint y: 376, endPoint x: 1042, endPoint y: 401, distance: 25.3
click at [1046, 377] on button "Yes / OK" at bounding box center [1036, 381] width 56 height 12
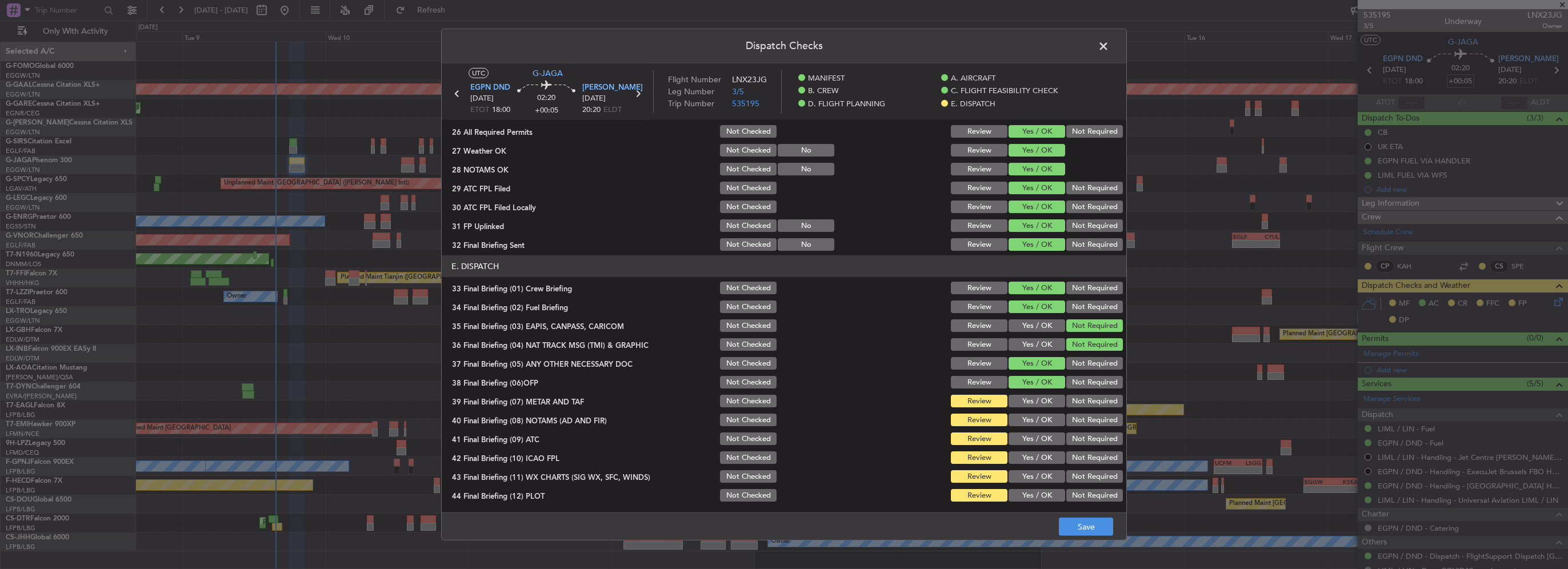
click at [1042, 403] on button "Yes / OK" at bounding box center [1036, 400] width 56 height 12
click at [1045, 421] on button "Yes / OK" at bounding box center [1036, 419] width 56 height 12
click at [1045, 437] on button "Yes / OK" at bounding box center [1036, 438] width 56 height 12
click at [1045, 455] on button "Yes / OK" at bounding box center [1036, 456] width 56 height 12
click at [1049, 479] on button "Yes / OK" at bounding box center [1036, 475] width 56 height 12
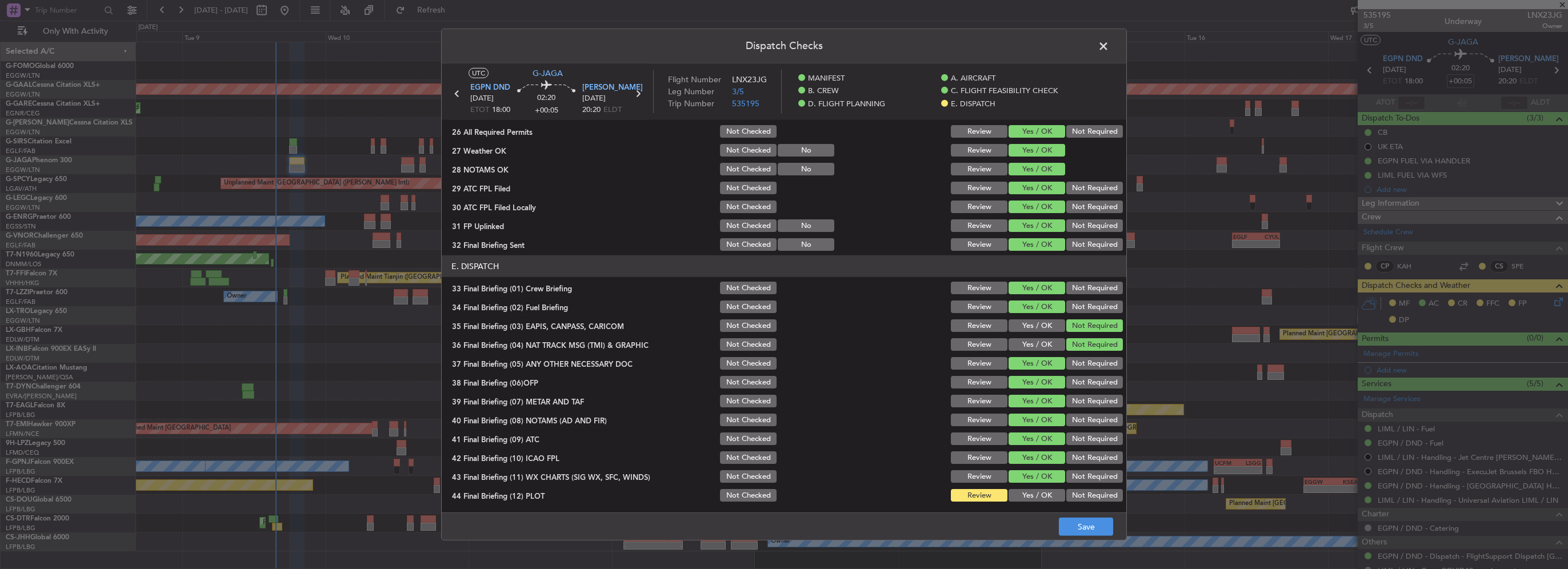
click at [1049, 496] on button "Yes / OK" at bounding box center [1036, 495] width 56 height 12
click at [1090, 528] on button "Save" at bounding box center [1085, 526] width 54 height 18
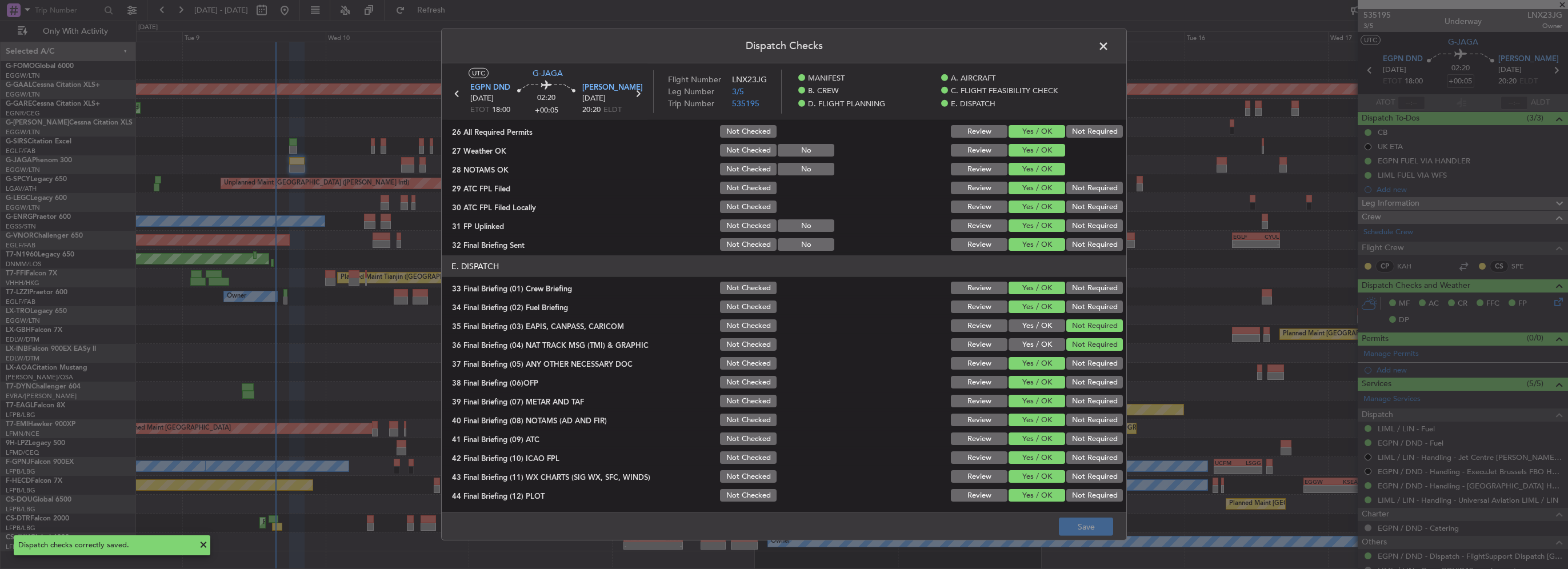
click at [1109, 45] on span at bounding box center [1109, 49] width 0 height 23
